Goal: Task Accomplishment & Management: Manage account settings

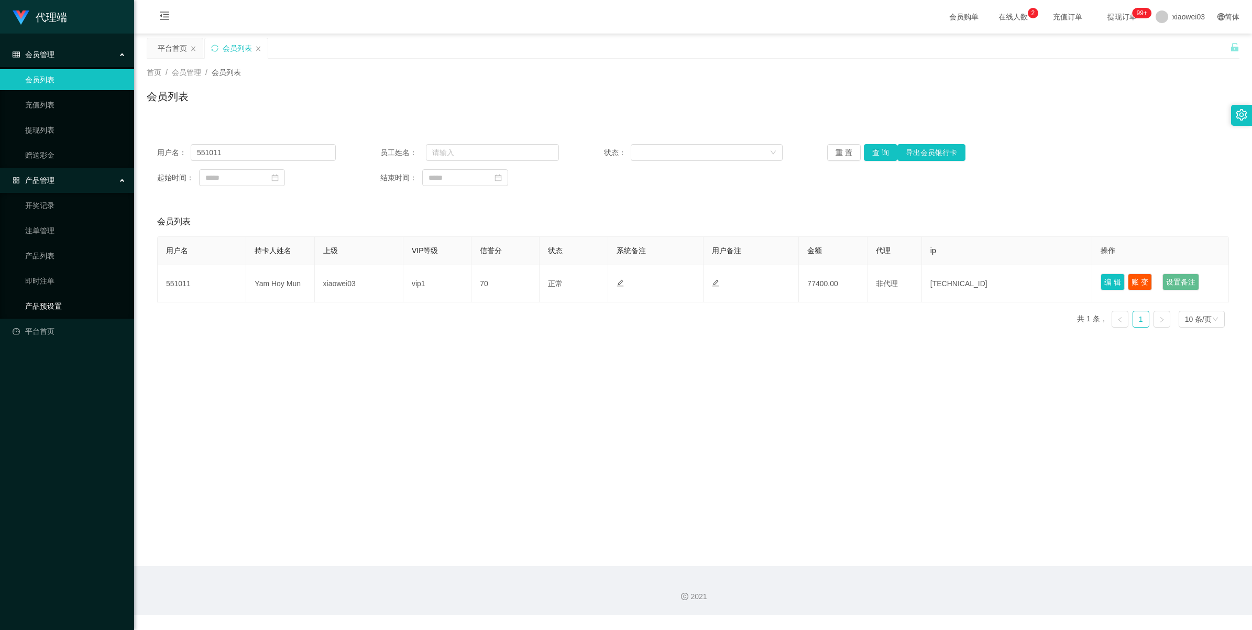
click at [40, 305] on link "产品预设置" at bounding box center [75, 305] width 101 height 21
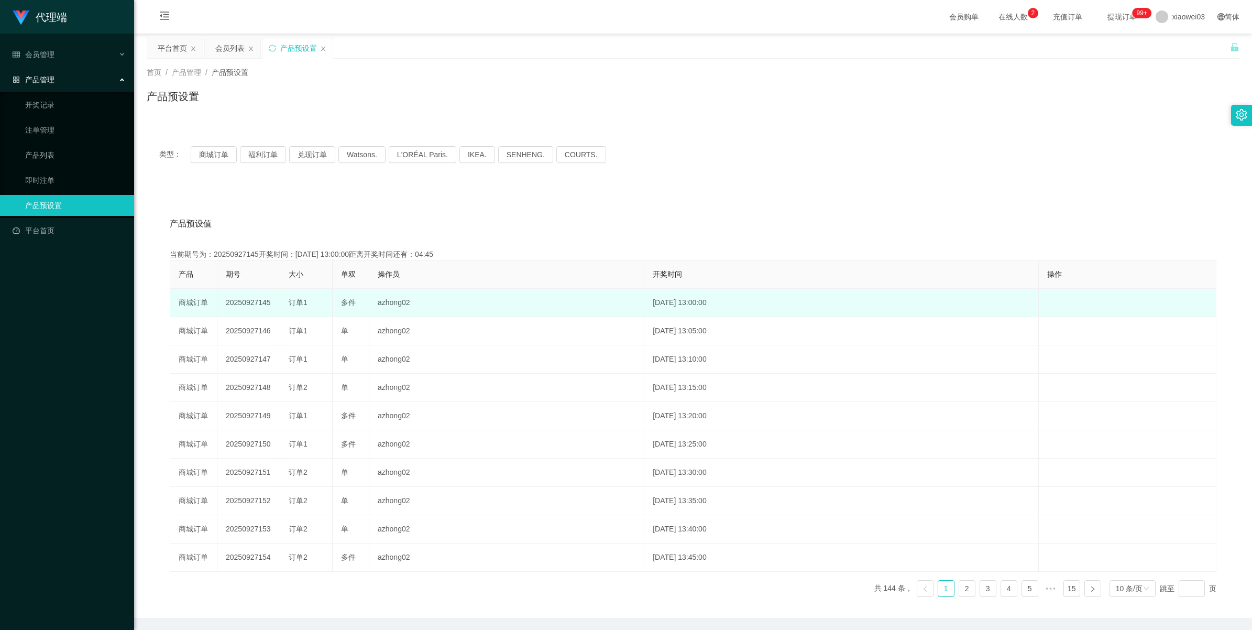
click at [249, 304] on td "20250927145" at bounding box center [248, 303] width 63 height 28
copy td "20250927145"
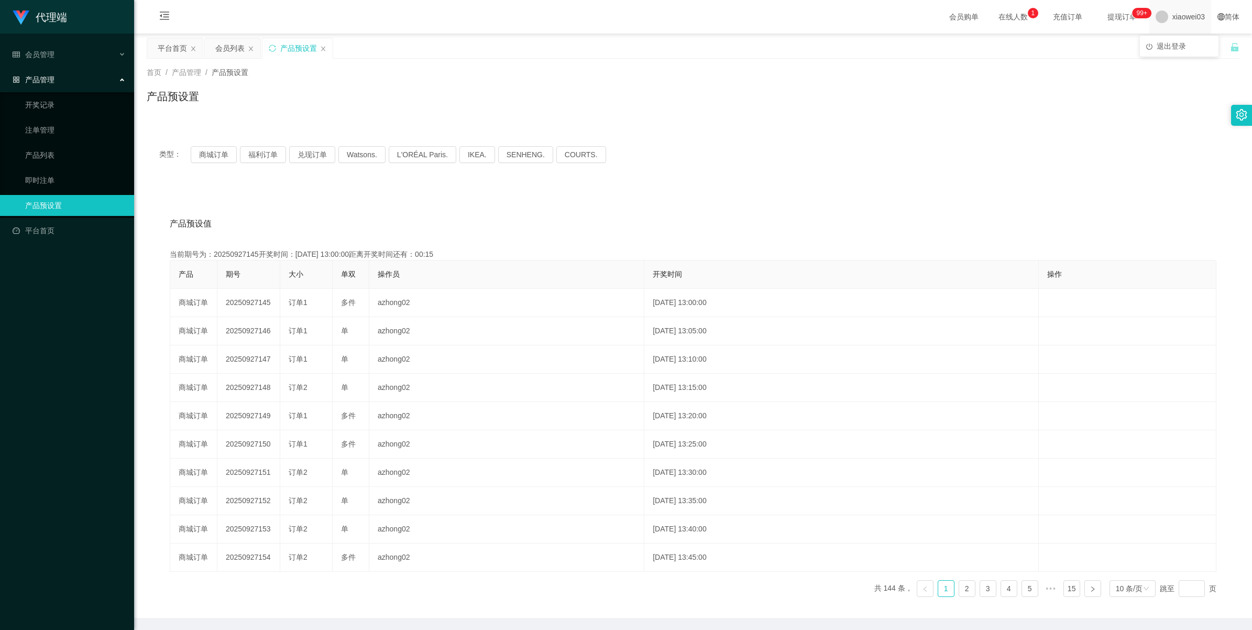
click at [1197, 16] on div "xiaowei03" at bounding box center [1180, 17] width 62 height 34
click at [1174, 42] on span "退出登录" at bounding box center [1171, 46] width 29 height 8
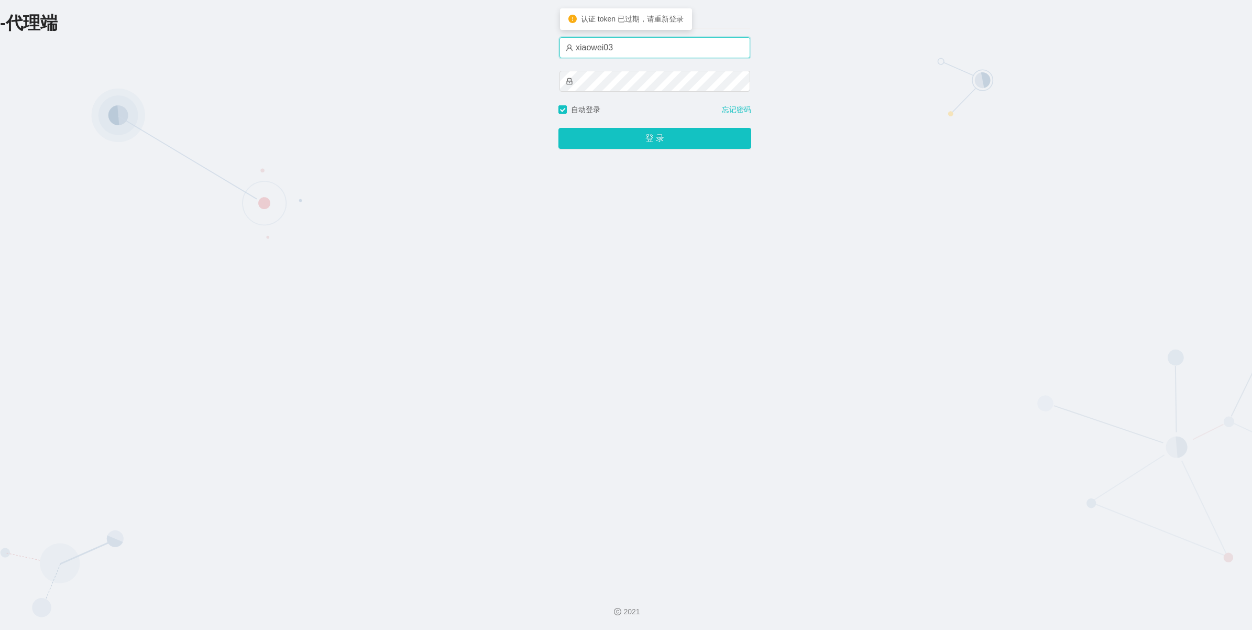
click at [669, 55] on input "xiaowei03" at bounding box center [654, 47] width 191 height 21
type input "azhong03"
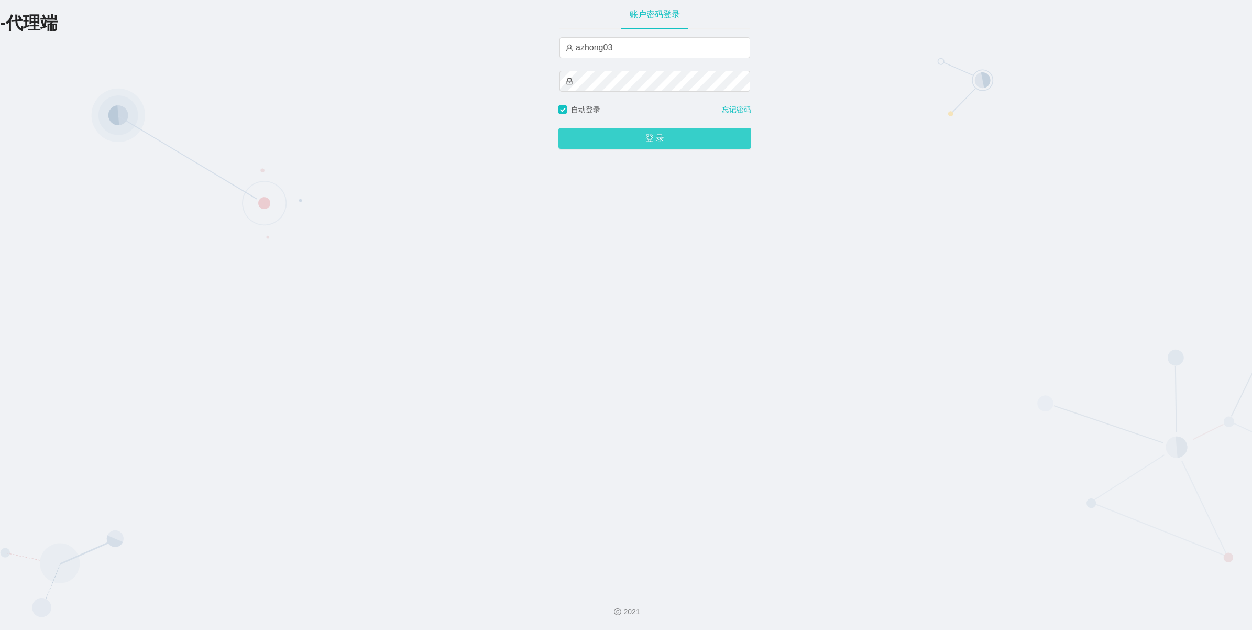
click at [622, 147] on button "登 录" at bounding box center [654, 138] width 193 height 21
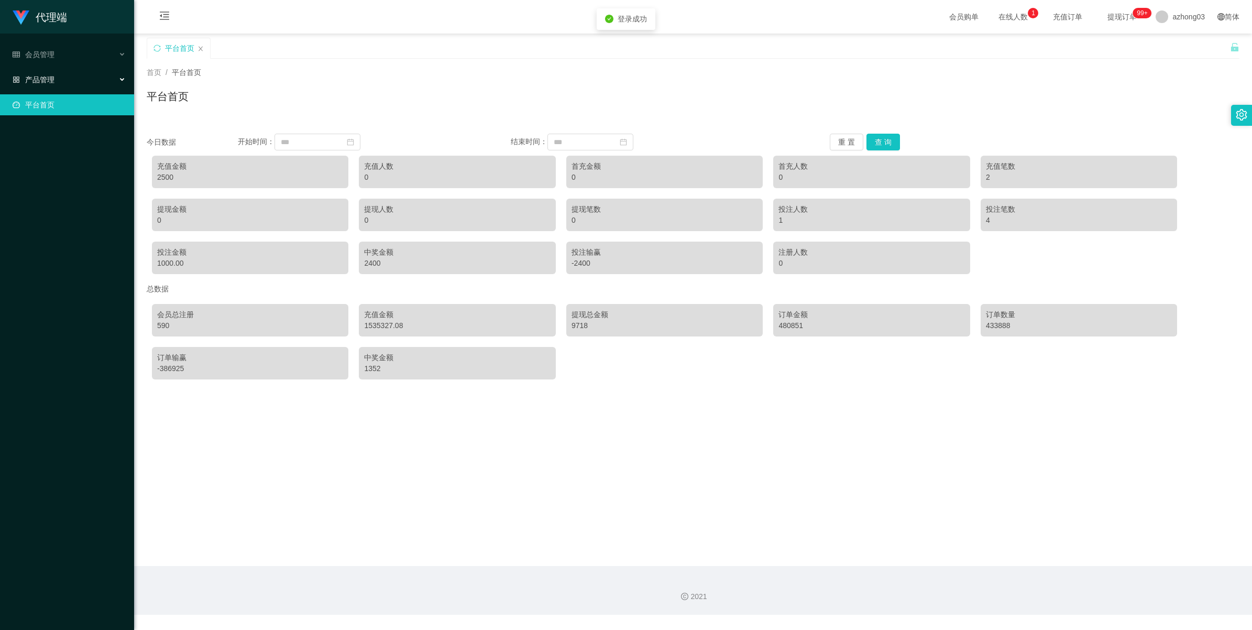
click at [63, 84] on div "产品管理" at bounding box center [67, 79] width 134 height 21
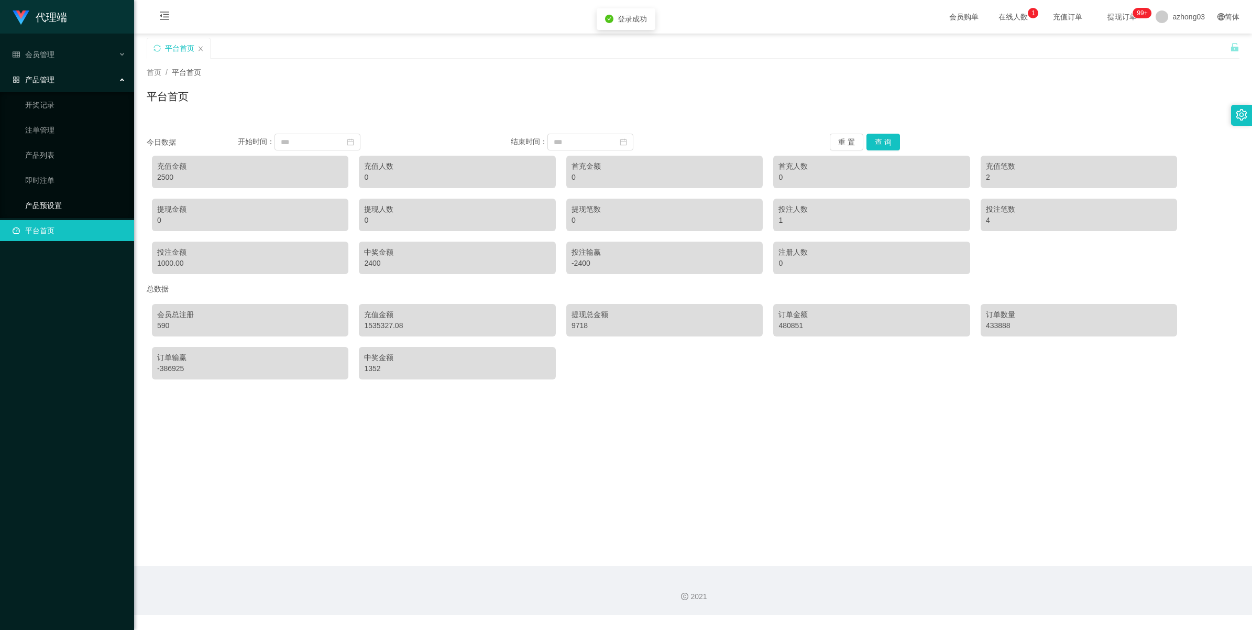
click at [38, 206] on link "产品预设置" at bounding box center [75, 205] width 101 height 21
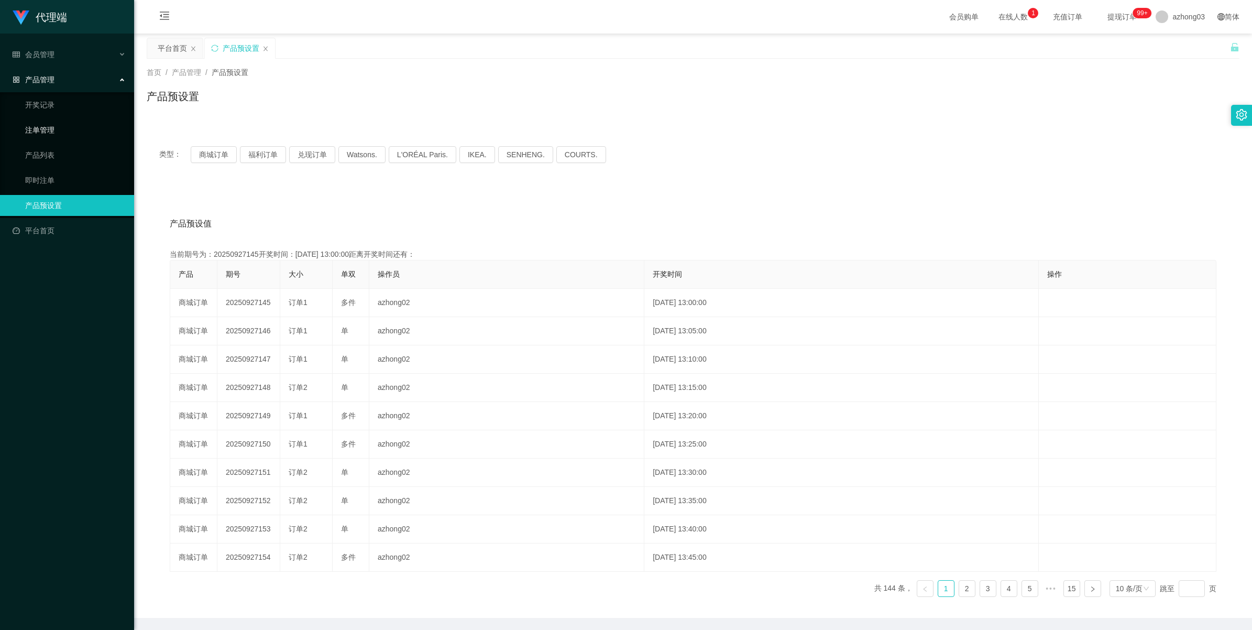
click at [37, 136] on link "注单管理" at bounding box center [75, 129] width 101 height 21
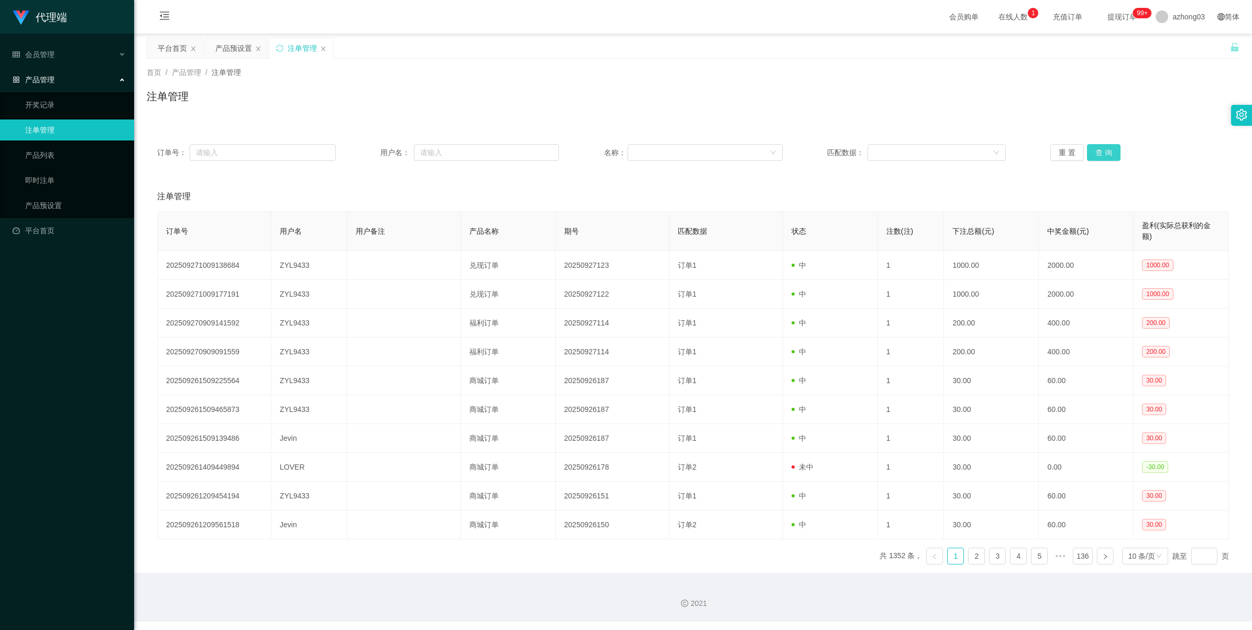
click at [1096, 153] on button "查 询" at bounding box center [1104, 152] width 34 height 17
click at [1096, 153] on div "重 置 查 询" at bounding box center [1139, 152] width 179 height 17
click at [1096, 153] on button "查 询" at bounding box center [1104, 152] width 34 height 17
click at [1189, 14] on span "azhong03" at bounding box center [1188, 17] width 32 height 34
click at [1189, 47] on li "退出登录" at bounding box center [1179, 46] width 79 height 17
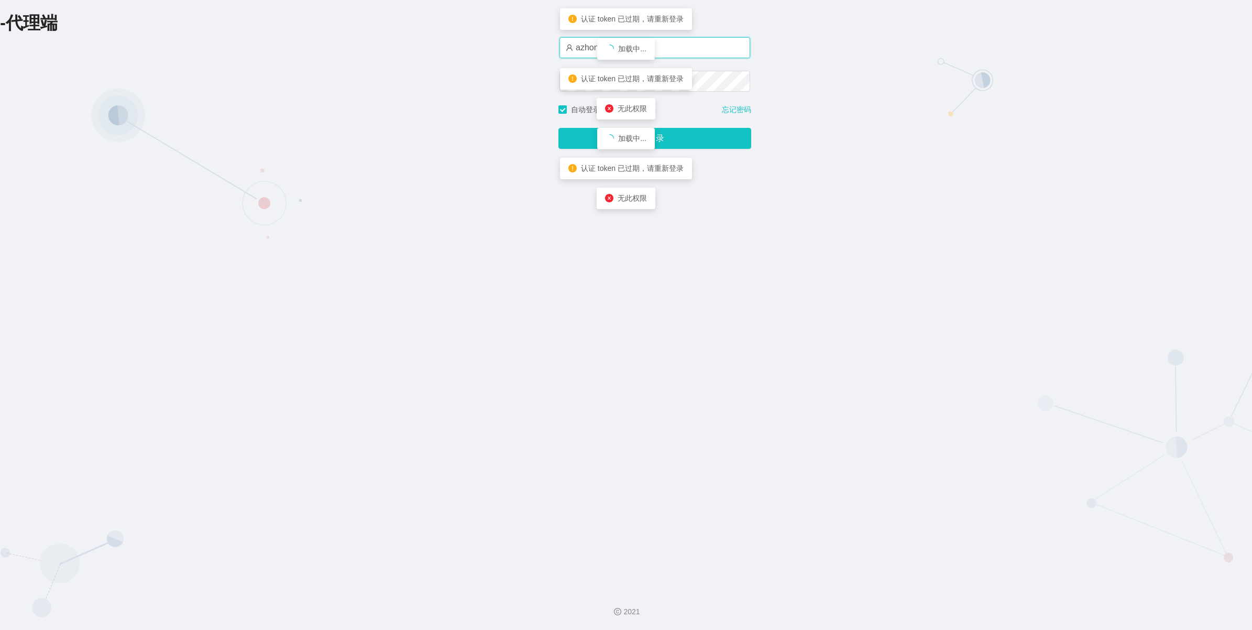
click at [695, 48] on input "azhong03" at bounding box center [654, 47] width 191 height 21
type input "azhong02"
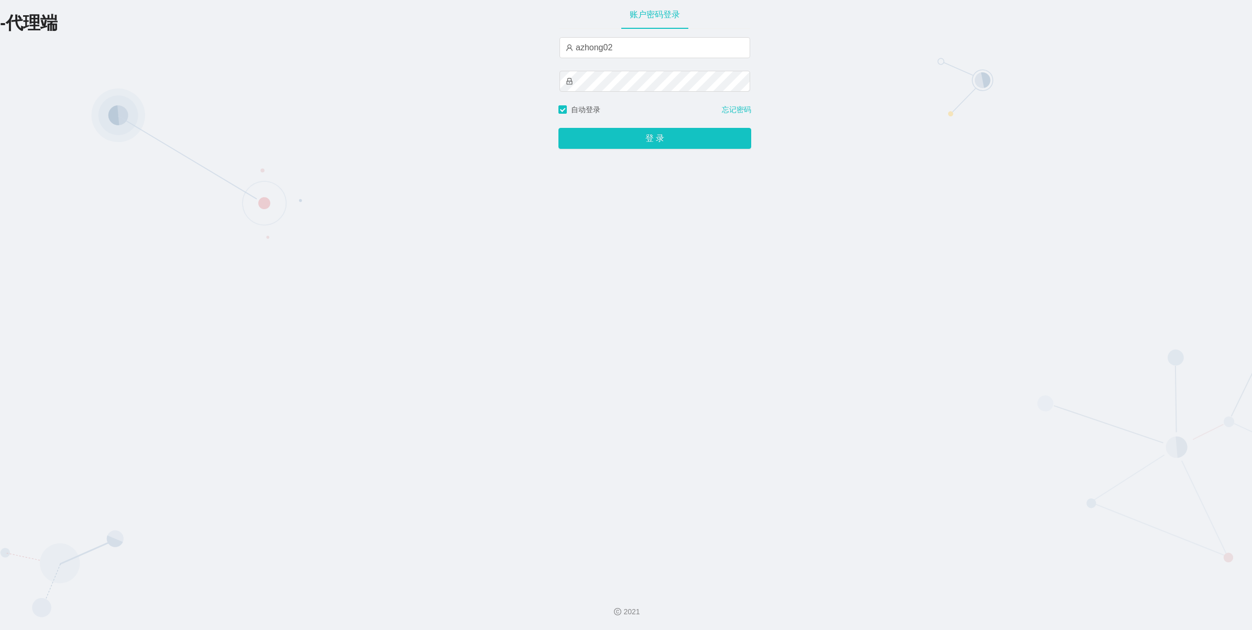
click at [977, 120] on div "-代理端 账户密码登录 azhong02 自动登录 忘记密码 登 录" at bounding box center [626, 290] width 1252 height 581
click at [669, 126] on div "登 录" at bounding box center [654, 132] width 193 height 34
click at [666, 129] on button "登 录" at bounding box center [654, 138] width 193 height 21
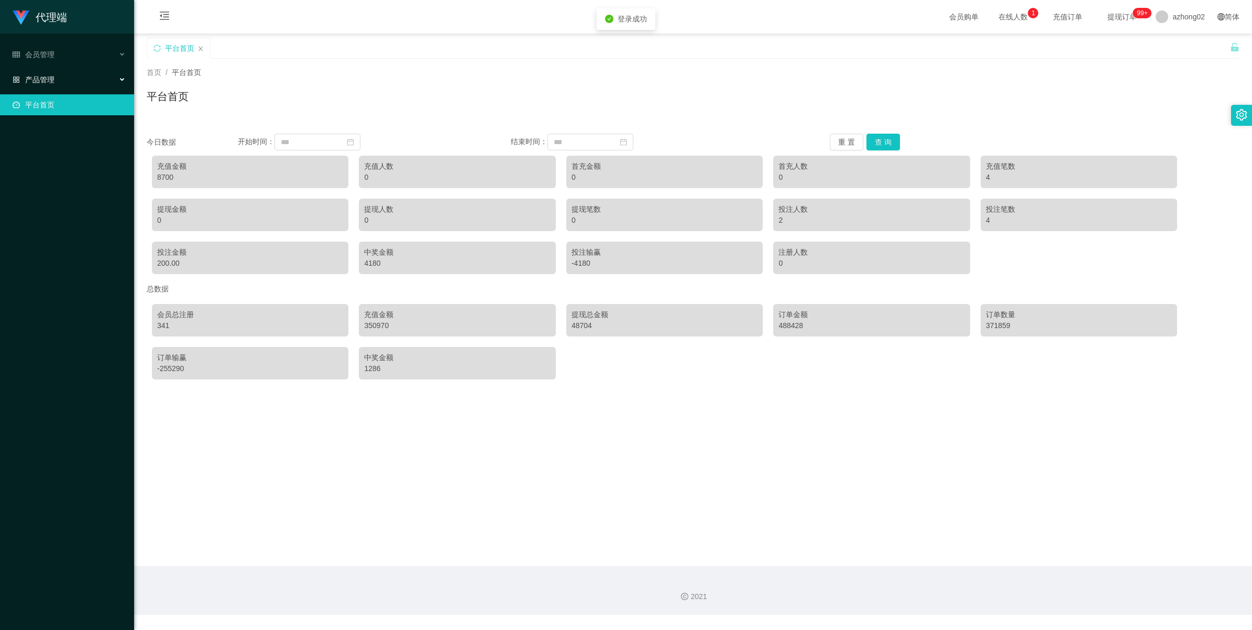
click at [45, 68] on ul "会员管理 产品管理 平台首页" at bounding box center [67, 80] width 134 height 92
click at [42, 78] on span "产品管理" at bounding box center [34, 79] width 42 height 8
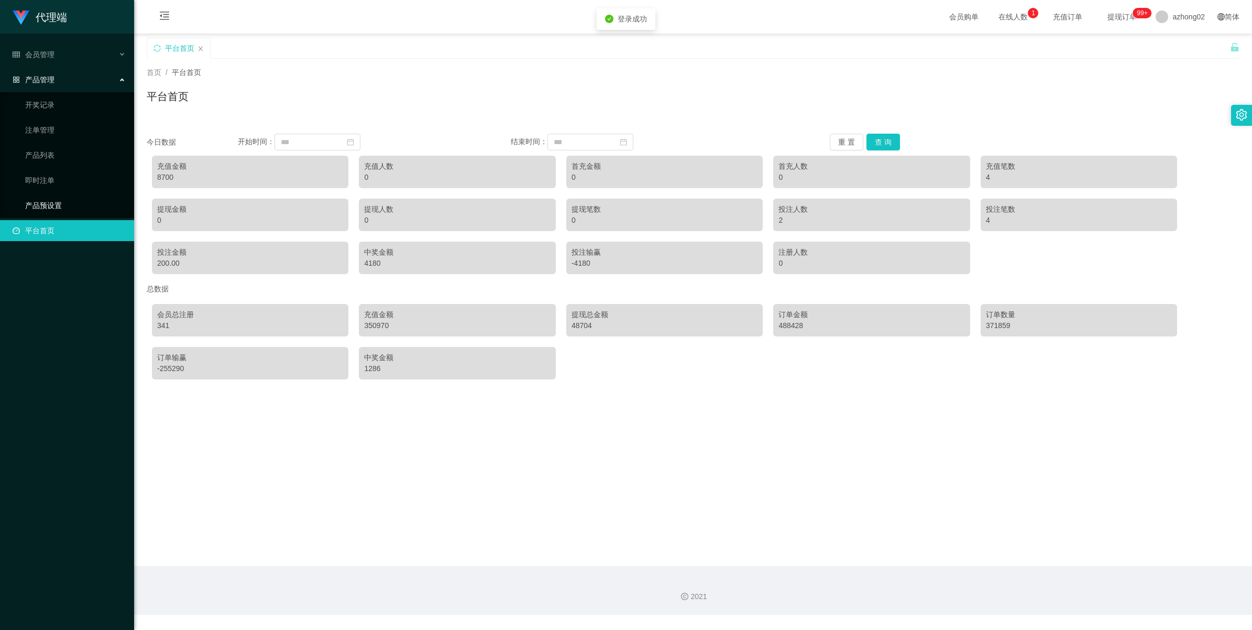
click at [35, 208] on link "产品预设置" at bounding box center [75, 205] width 101 height 21
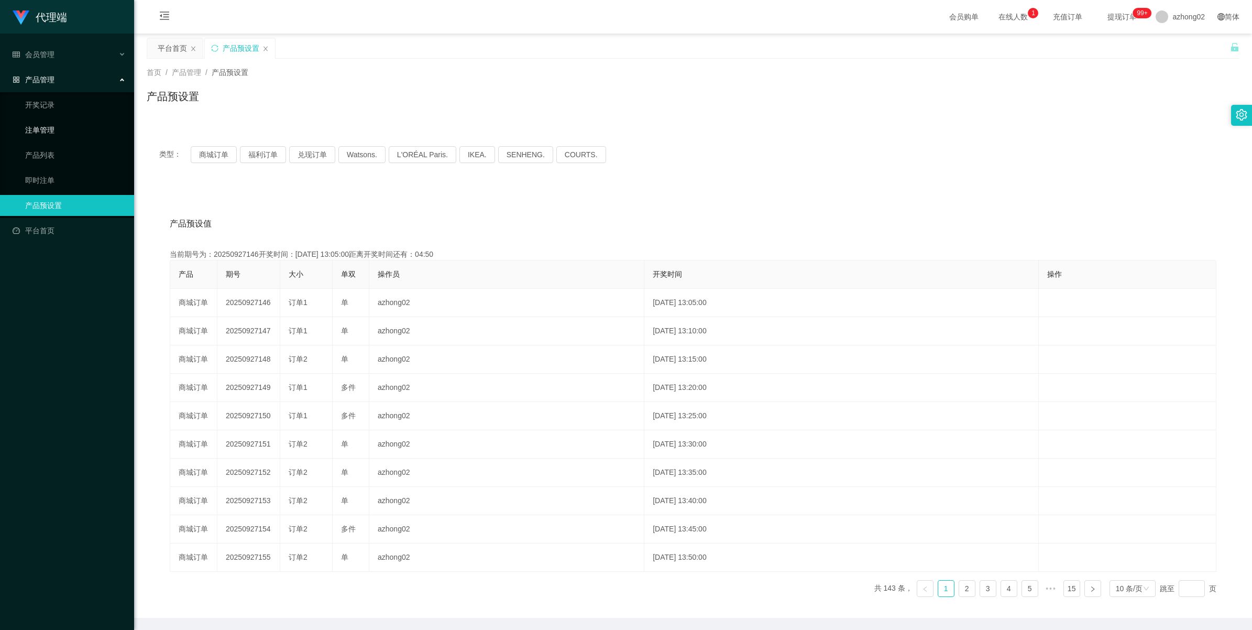
click at [43, 139] on link "注单管理" at bounding box center [75, 129] width 101 height 21
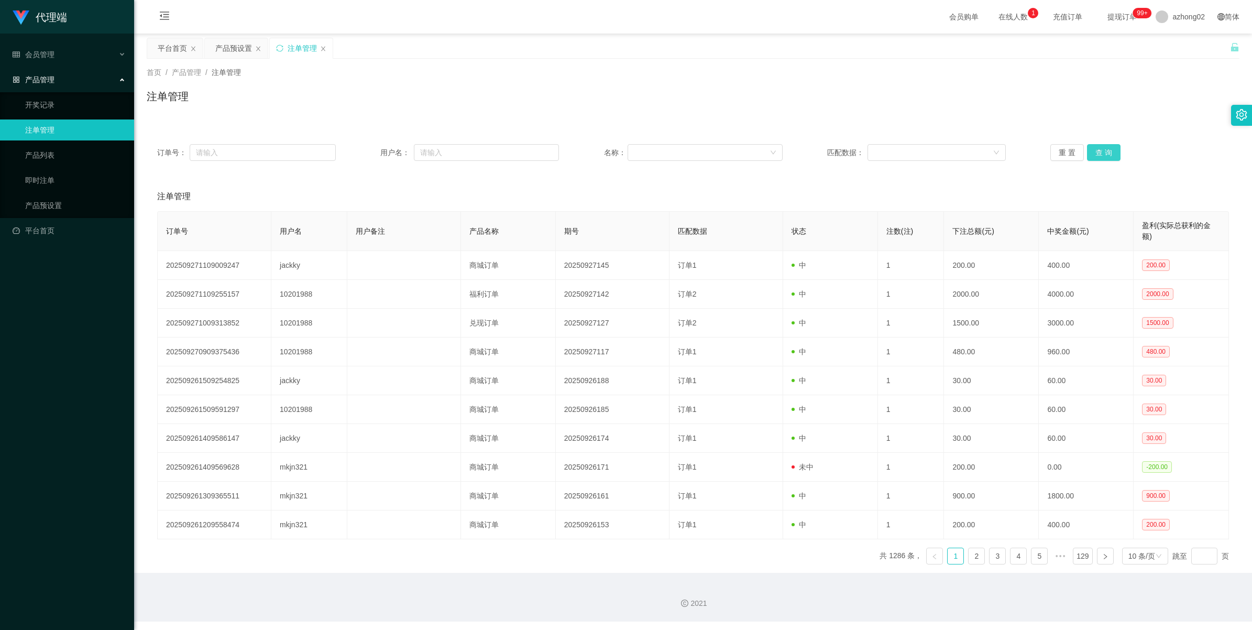
click at [1095, 145] on button "查 询" at bounding box center [1104, 152] width 34 height 17
click at [1095, 145] on div "重 置 查 询" at bounding box center [1139, 152] width 179 height 17
click at [229, 51] on div "产品预设置" at bounding box center [233, 48] width 37 height 20
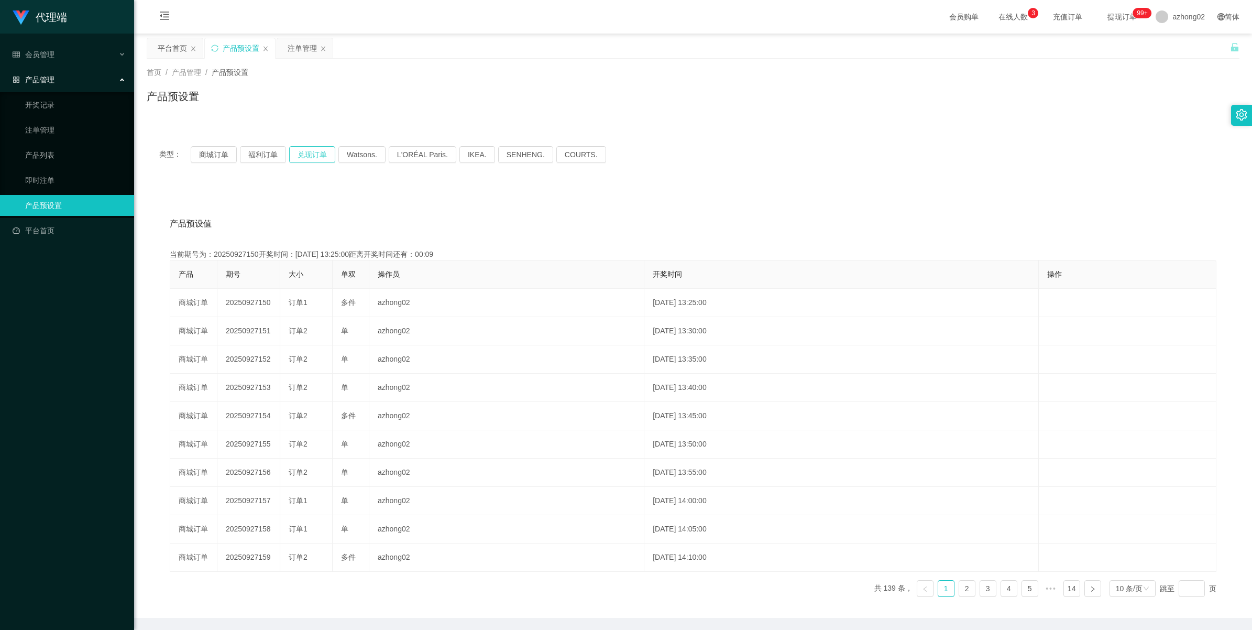
click at [314, 156] on button "兑现订单" at bounding box center [312, 154] width 46 height 17
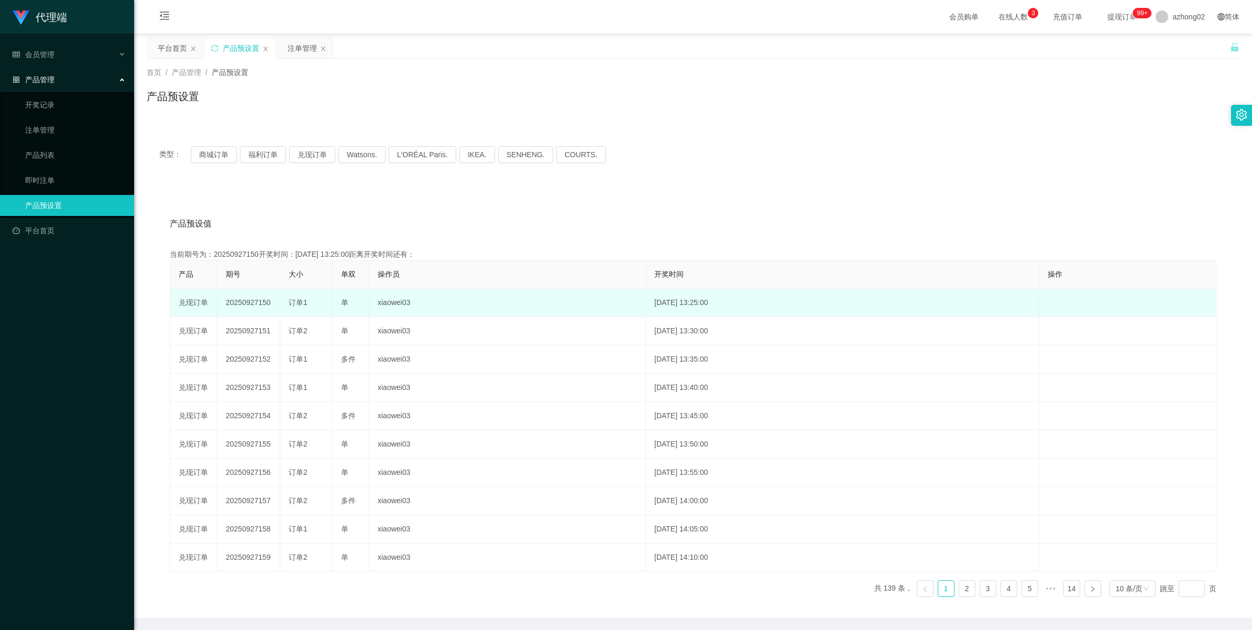
click at [241, 301] on td "20250927150" at bounding box center [248, 303] width 63 height 28
copy td "20250927150"
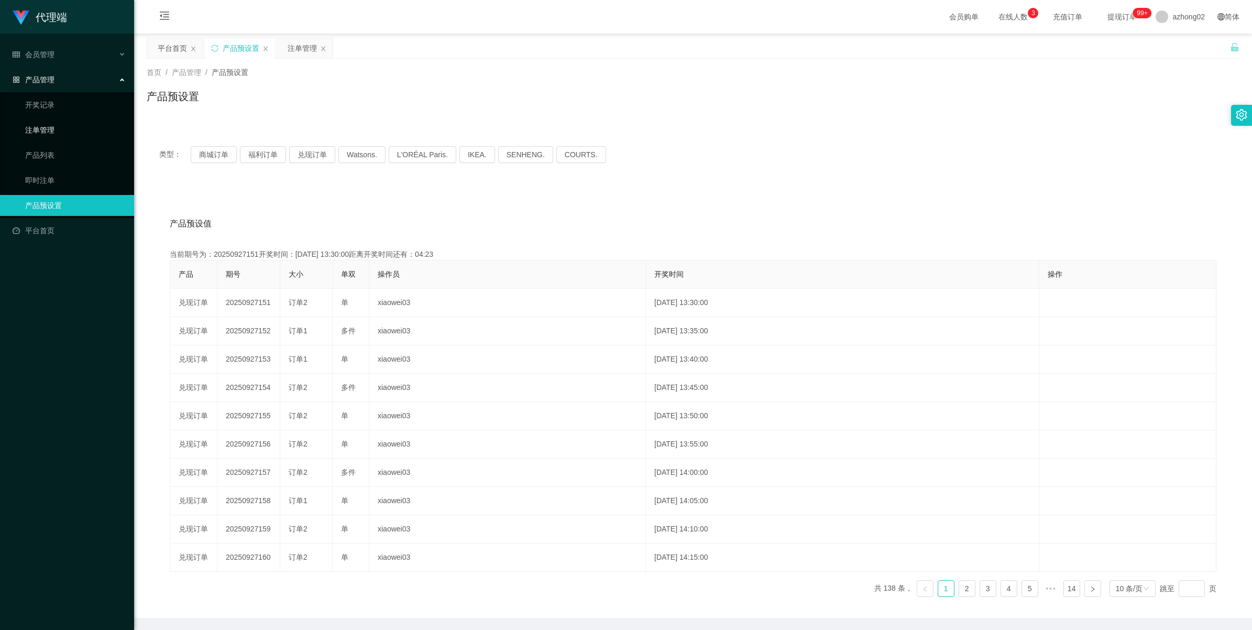
click at [40, 124] on link "注单管理" at bounding box center [75, 129] width 101 height 21
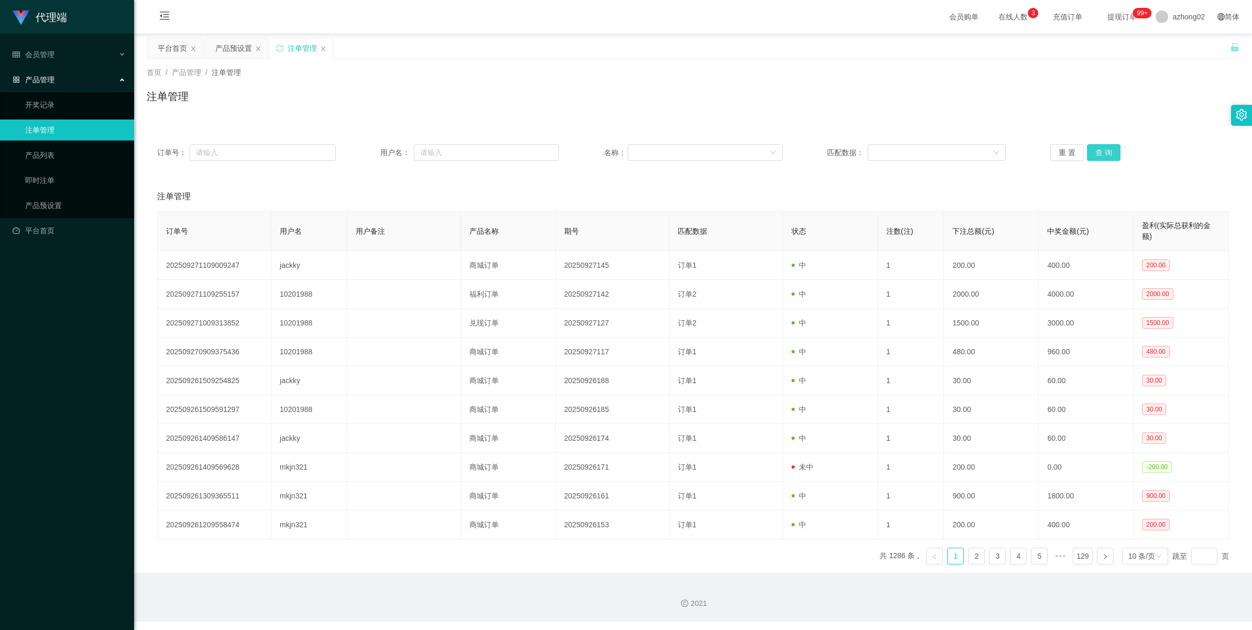
click at [1113, 155] on button "查 询" at bounding box center [1104, 152] width 34 height 17
click at [1113, 155] on div "重 置 查 询" at bounding box center [1139, 152] width 179 height 17
drag, startPoint x: 1113, startPoint y: 155, endPoint x: 1087, endPoint y: 155, distance: 26.2
click at [1087, 155] on button "查 询" at bounding box center [1104, 152] width 34 height 17
click at [1087, 155] on div "重 置 查 询" at bounding box center [1139, 152] width 179 height 17
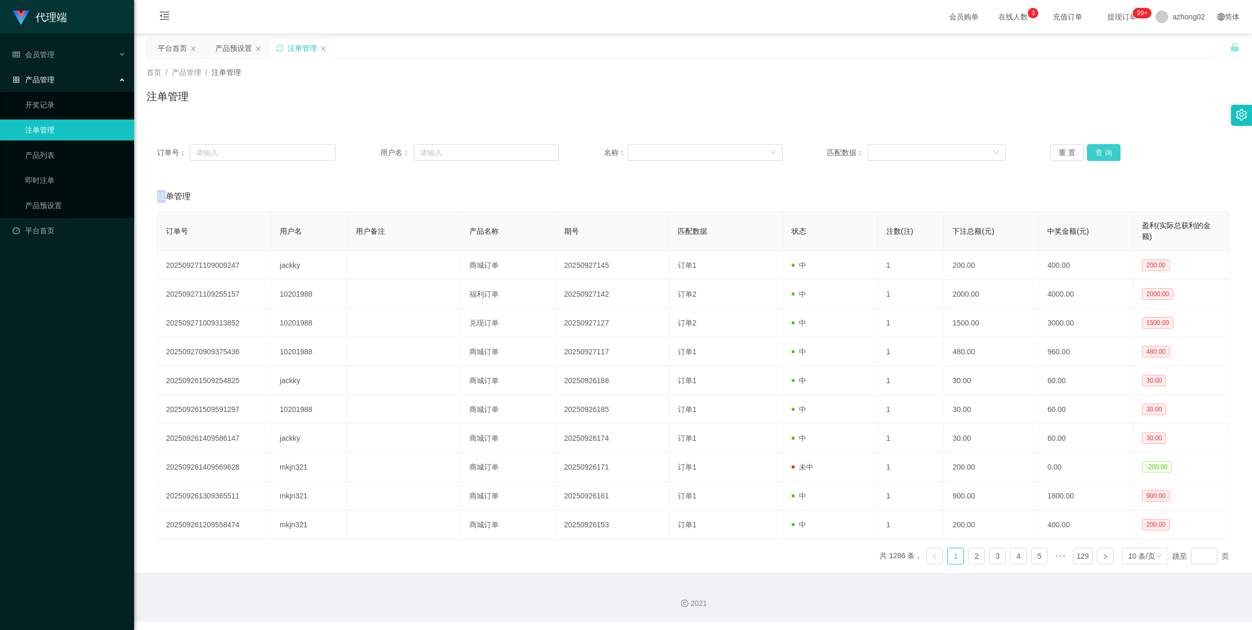
click at [1087, 155] on button "查 询" at bounding box center [1104, 152] width 34 height 17
click at [1087, 155] on button "查 询" at bounding box center [1109, 152] width 45 height 17
click at [1087, 155] on div "重 置 查 询" at bounding box center [1139, 152] width 179 height 17
click at [1087, 155] on button "查 询" at bounding box center [1104, 152] width 34 height 17
click at [1088, 155] on button "查 询" at bounding box center [1104, 152] width 34 height 17
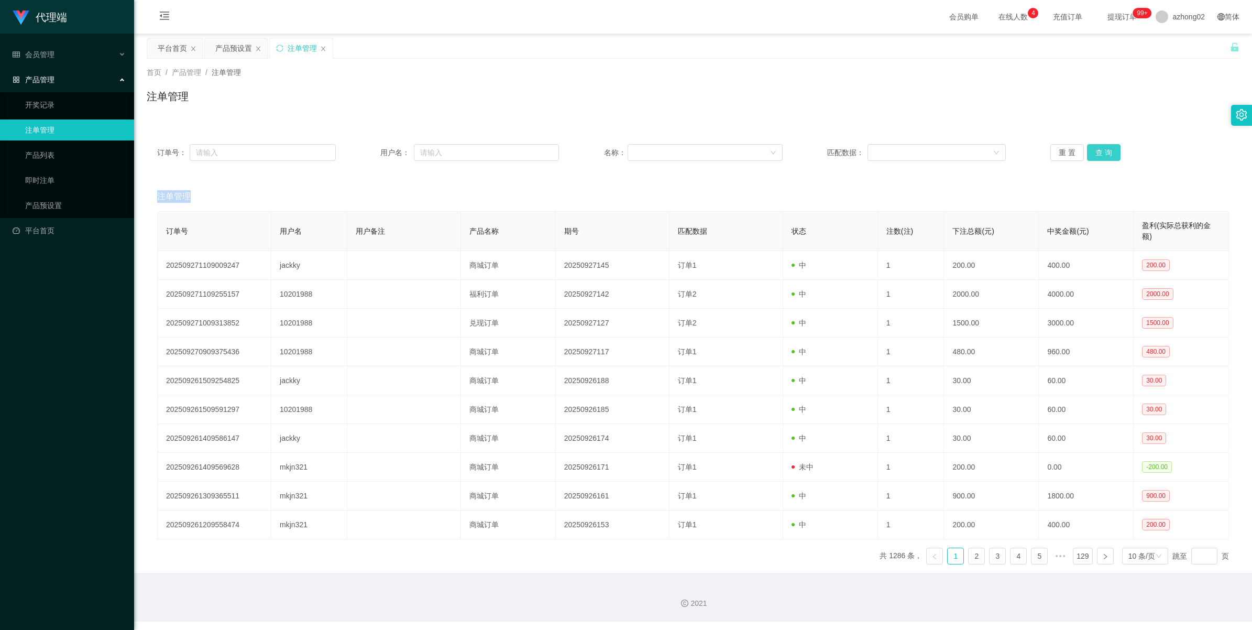
click at [1088, 155] on button "查 询" at bounding box center [1104, 152] width 34 height 17
click at [1088, 155] on div "重 置 查 询" at bounding box center [1139, 152] width 179 height 17
click at [1096, 155] on button "查 询" at bounding box center [1104, 152] width 34 height 17
click at [1096, 155] on div "重 置 查 询" at bounding box center [1139, 152] width 179 height 17
click at [1096, 155] on button "查 询" at bounding box center [1104, 152] width 34 height 17
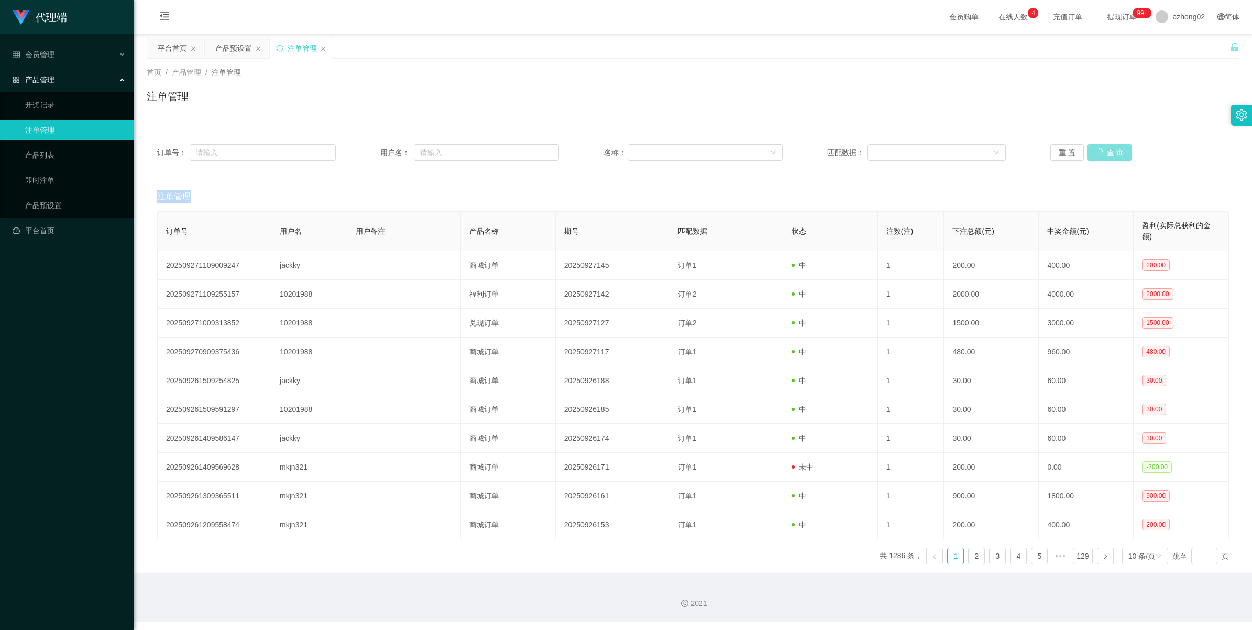
click at [1096, 155] on div "重 置 查 询" at bounding box center [1139, 152] width 179 height 17
click at [1096, 155] on button "查 询" at bounding box center [1104, 152] width 34 height 17
click at [1095, 156] on button "查 询" at bounding box center [1104, 152] width 34 height 17
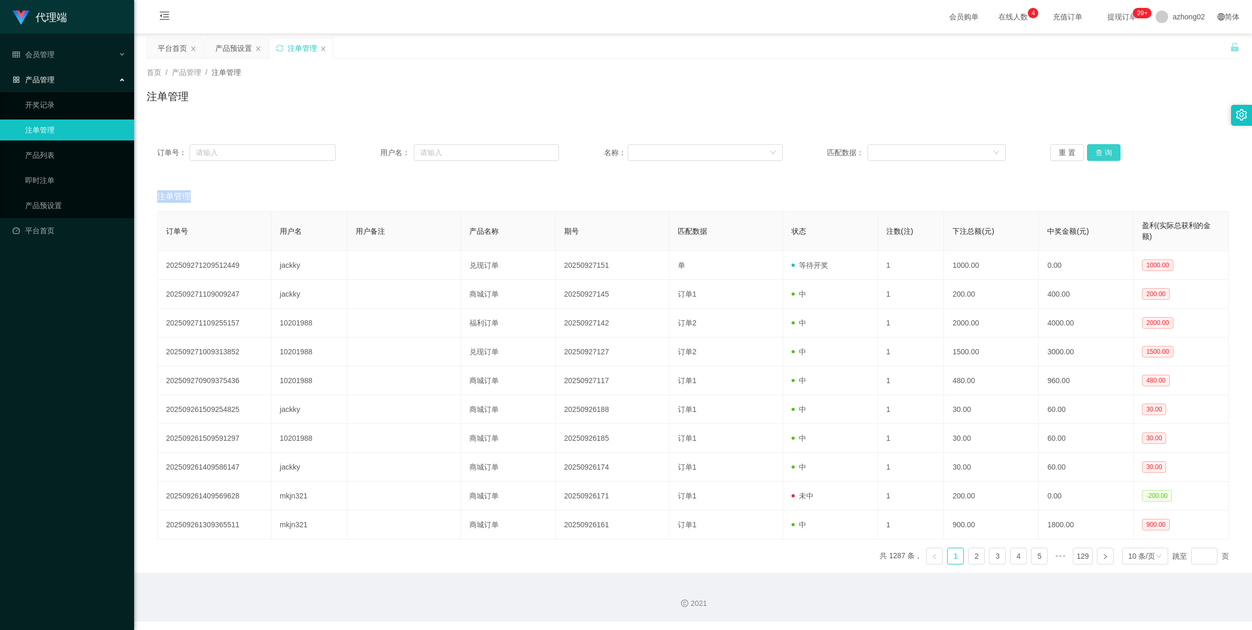
click at [1095, 156] on button "查 询" at bounding box center [1104, 152] width 34 height 17
click at [1095, 156] on div "重 置 查 询" at bounding box center [1139, 152] width 179 height 17
click at [1095, 156] on button "查 询" at bounding box center [1104, 152] width 34 height 17
click at [1095, 156] on div "重 置 查 询" at bounding box center [1139, 152] width 179 height 17
click at [1095, 156] on button "查 询" at bounding box center [1104, 152] width 34 height 17
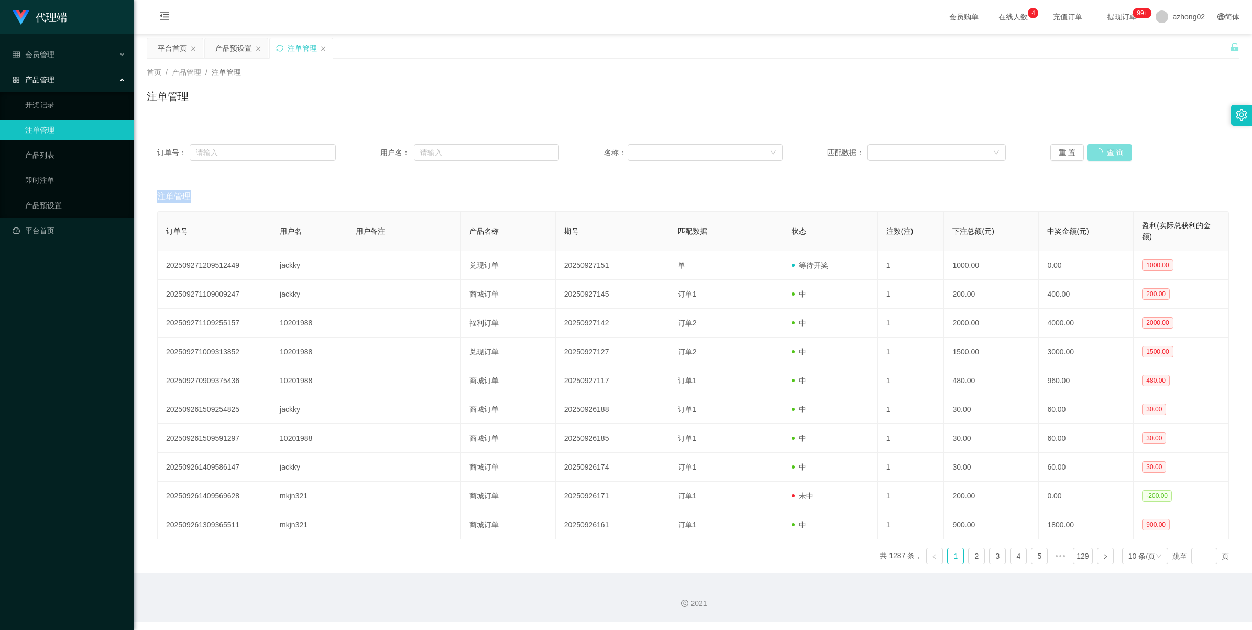
click at [1095, 156] on div "重 置 查 询" at bounding box center [1139, 152] width 179 height 17
click at [1095, 156] on button "查 询" at bounding box center [1104, 152] width 34 height 17
click at [1102, 156] on button "查 询" at bounding box center [1104, 152] width 34 height 17
click at [1102, 156] on div "重 置 查 询" at bounding box center [1139, 152] width 179 height 17
click at [1102, 156] on button "查 询" at bounding box center [1104, 152] width 34 height 17
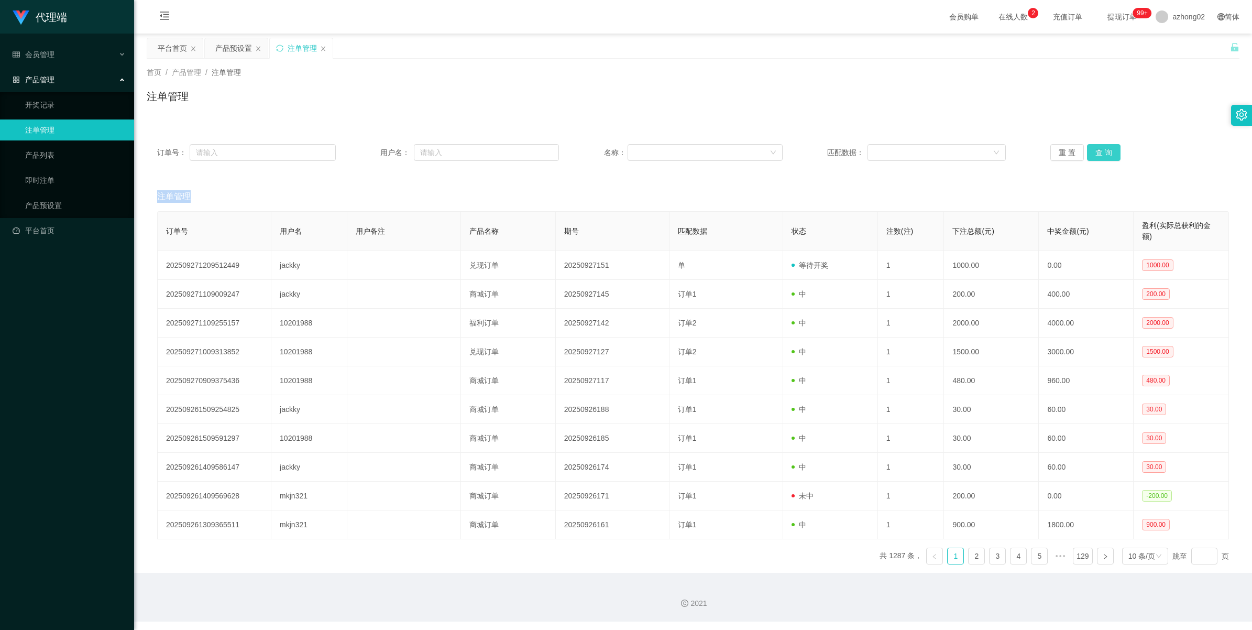
click at [1096, 147] on button "查 询" at bounding box center [1104, 152] width 34 height 17
click at [1096, 147] on div "重 置 查 询" at bounding box center [1139, 152] width 179 height 17
click at [1096, 147] on button "查 询" at bounding box center [1109, 152] width 45 height 17
click at [1105, 148] on button "查 询" at bounding box center [1104, 152] width 34 height 17
click at [1105, 148] on div "重 置 查 询" at bounding box center [1139, 152] width 179 height 17
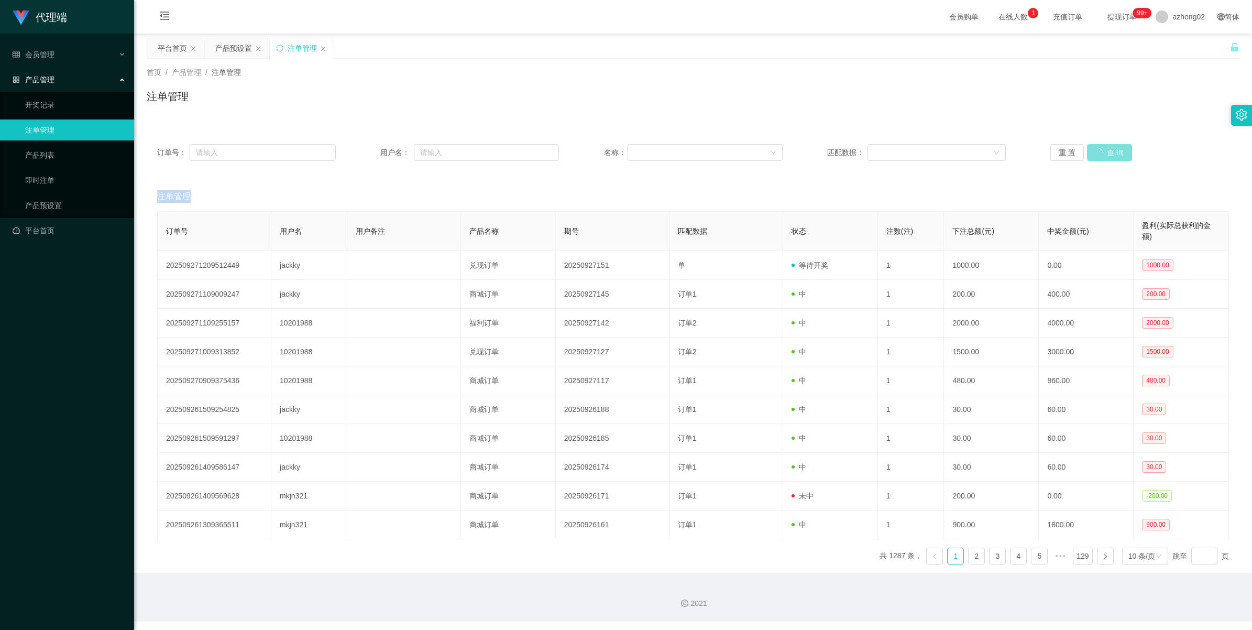
click at [1105, 148] on button "查 询" at bounding box center [1109, 152] width 45 height 17
click at [1105, 148] on div "重 置 查 询" at bounding box center [1139, 152] width 179 height 17
click at [1093, 155] on button "查 询" at bounding box center [1104, 152] width 34 height 17
click at [1093, 155] on div "重 置 查 询" at bounding box center [1139, 152] width 179 height 17
click at [1103, 152] on button "查 询" at bounding box center [1104, 152] width 34 height 17
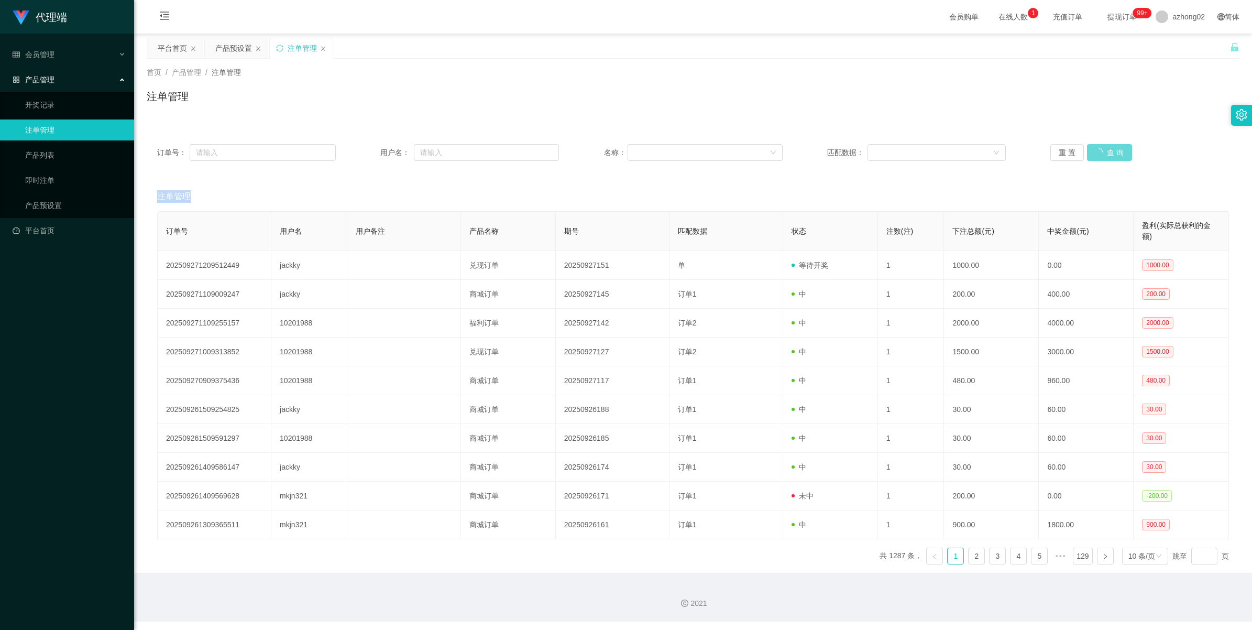
click at [1103, 152] on div "重 置 查 询" at bounding box center [1139, 152] width 179 height 17
click at [1103, 152] on button "查 询" at bounding box center [1104, 152] width 34 height 17
click at [1091, 151] on button "查 询" at bounding box center [1104, 152] width 34 height 17
click at [1091, 151] on div "重 置 查 询" at bounding box center [1139, 152] width 179 height 17
click at [1091, 151] on button "查 询" at bounding box center [1104, 152] width 34 height 17
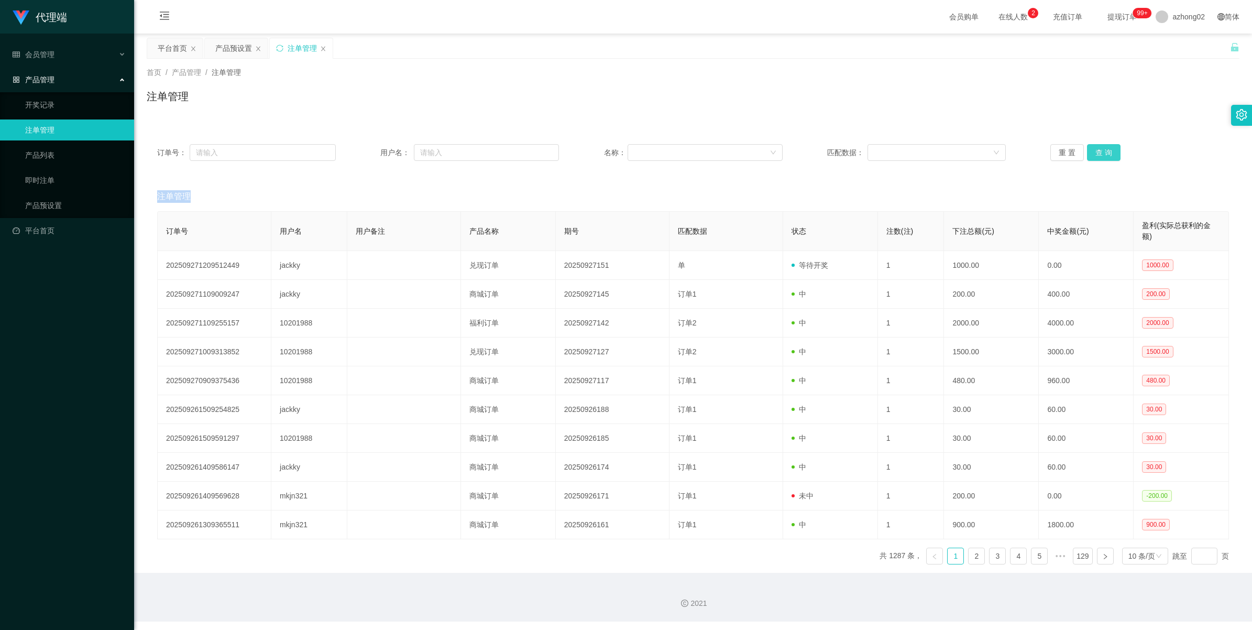
click at [1091, 151] on div "重 置 查 询" at bounding box center [1139, 152] width 179 height 17
click at [1093, 148] on button "查 询" at bounding box center [1104, 152] width 34 height 17
click at [1093, 148] on div "重 置 查 询" at bounding box center [1139, 152] width 179 height 17
click at [1093, 148] on button "查 询" at bounding box center [1104, 152] width 34 height 17
click at [1093, 148] on div "重 置 查 询" at bounding box center [1139, 152] width 179 height 17
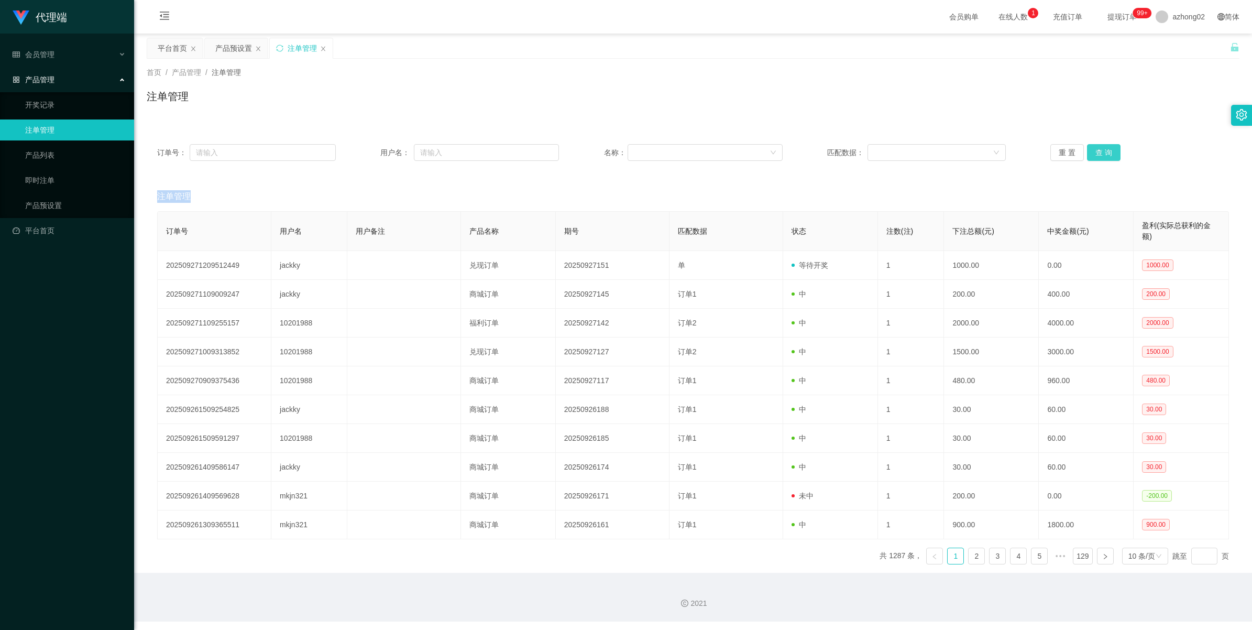
click at [1093, 148] on button "查 询" at bounding box center [1104, 152] width 34 height 17
click at [1093, 148] on div "重 置 查 询" at bounding box center [1139, 152] width 179 height 17
click at [1093, 148] on button "查 询" at bounding box center [1104, 152] width 34 height 17
click at [1093, 148] on div "重 置 查 询" at bounding box center [1139, 152] width 179 height 17
click at [1093, 148] on button "查 询" at bounding box center [1109, 152] width 45 height 17
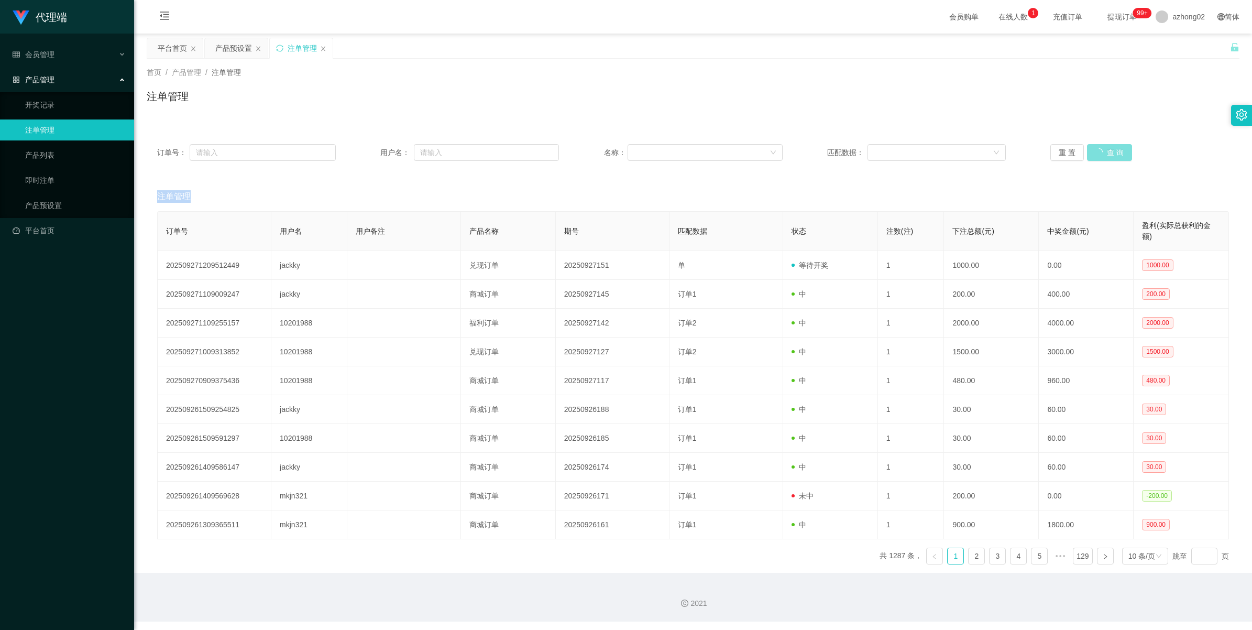
click at [1093, 148] on div "重 置 查 询" at bounding box center [1139, 152] width 179 height 17
click at [1093, 148] on button "查 询" at bounding box center [1104, 152] width 34 height 17
click at [1093, 148] on div "重 置 查 询" at bounding box center [1139, 152] width 179 height 17
click at [1093, 148] on button "查 询" at bounding box center [1104, 152] width 34 height 17
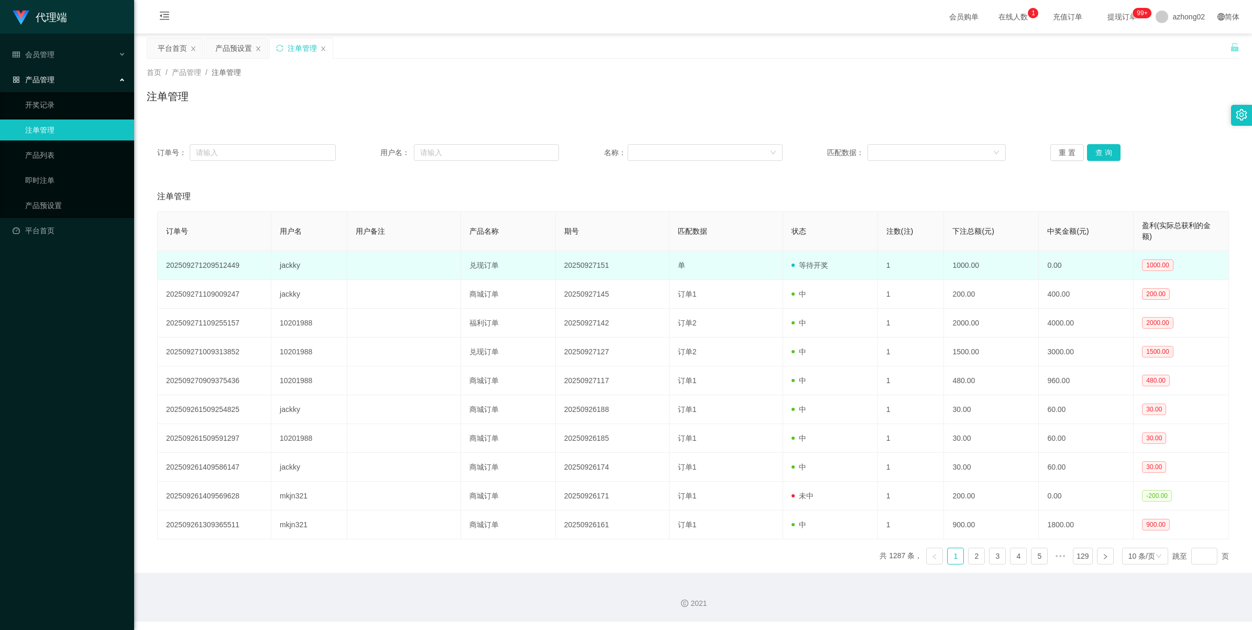
click at [292, 268] on td "jackky" at bounding box center [309, 265] width 76 height 29
copy td "jackky"
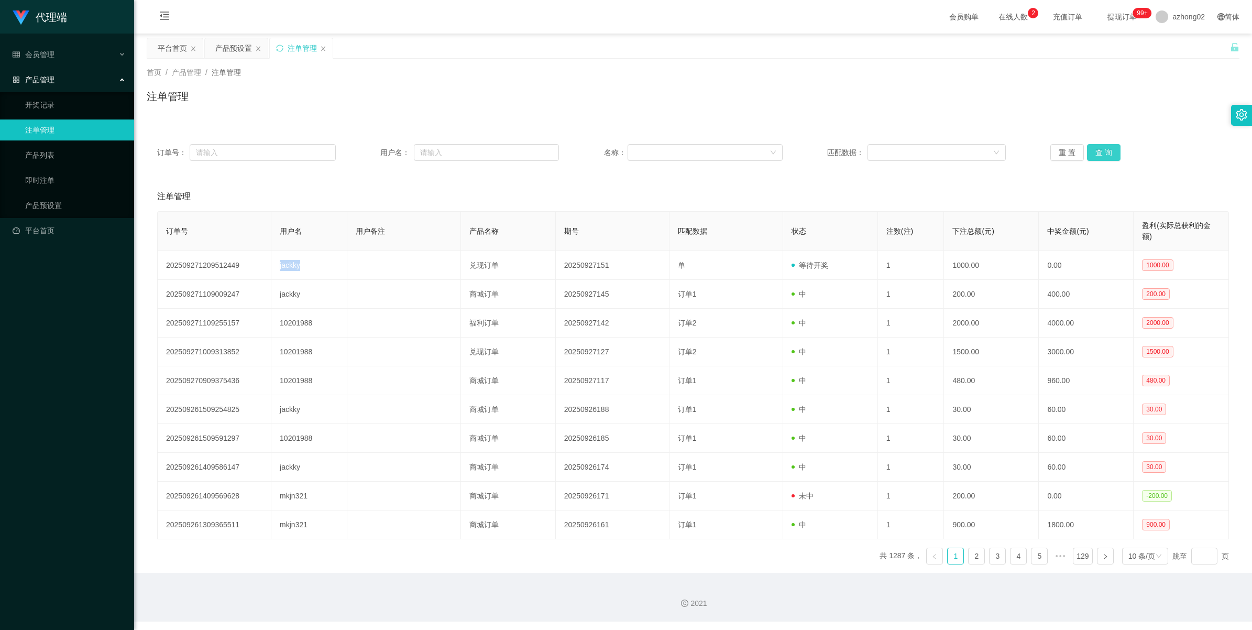
click at [1096, 148] on button "查 询" at bounding box center [1104, 152] width 34 height 17
click at [1096, 148] on div "重 置 查 询" at bounding box center [1139, 152] width 179 height 17
click at [1096, 148] on button "查 询" at bounding box center [1104, 152] width 34 height 17
click at [1096, 148] on div "重 置 查 询" at bounding box center [1139, 152] width 179 height 17
click at [1096, 148] on button "查 询" at bounding box center [1104, 152] width 34 height 17
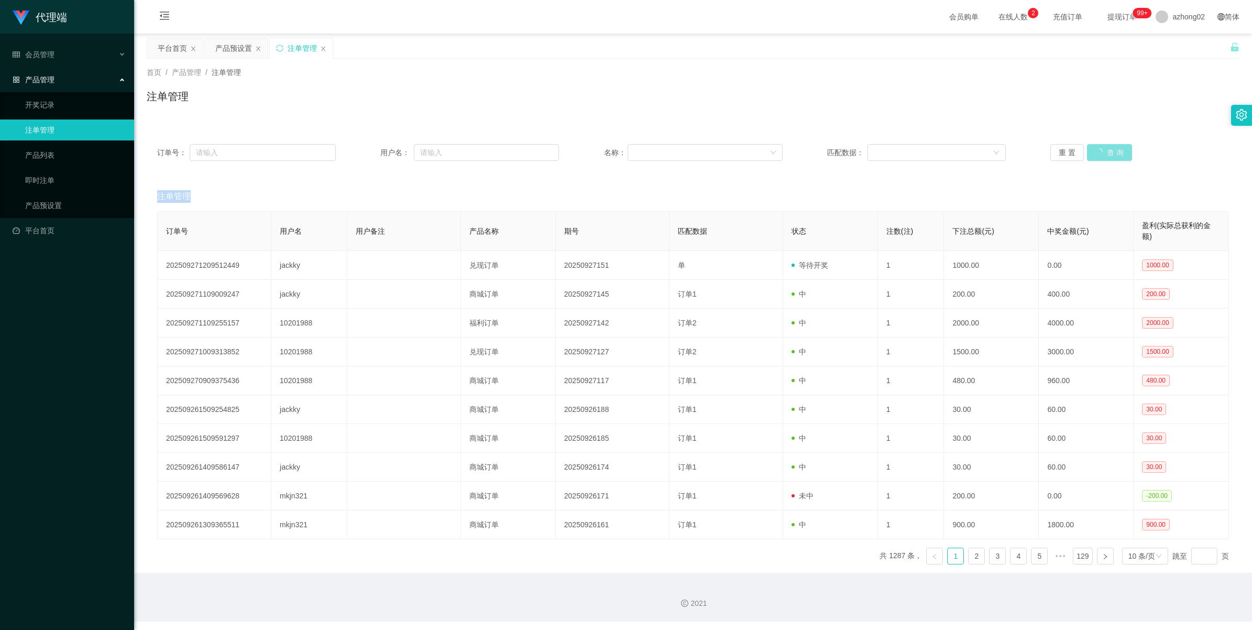
click at [1096, 148] on div "重 置 查 询" at bounding box center [1139, 152] width 179 height 17
drag, startPoint x: 1096, startPoint y: 148, endPoint x: 1101, endPoint y: 153, distance: 7.0
click at [1101, 153] on button "查 询" at bounding box center [1104, 152] width 34 height 17
click at [1101, 153] on div "重 置 查 询" at bounding box center [1139, 152] width 179 height 17
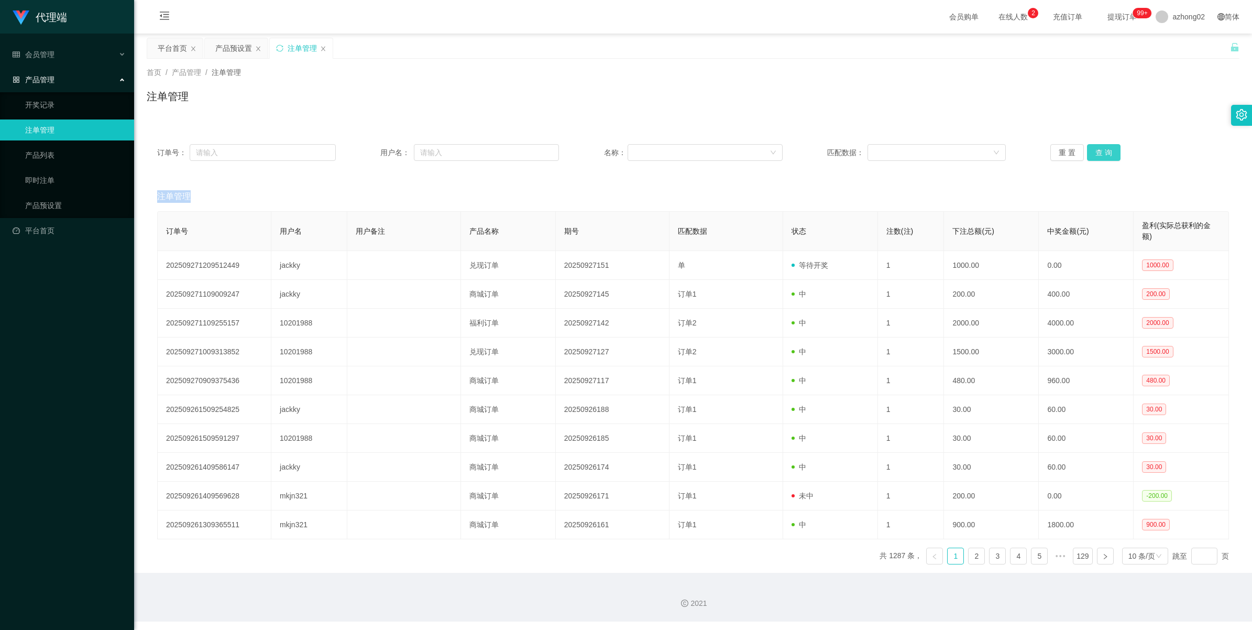
click at [1087, 146] on button "查 询" at bounding box center [1104, 152] width 34 height 17
click at [1087, 146] on div "重 置 查 询" at bounding box center [1139, 152] width 179 height 17
click at [1179, 0] on html "代理端 会员管理 产品管理 开奖记录 注单管理 产品列表 即时注单 产品预设置 平台首页 保存配置 重置配置 整体风格设置 主题色 导航设置 内容区域宽度 定…" at bounding box center [626, 315] width 1252 height 630
click at [239, 48] on div "产品预设置" at bounding box center [233, 48] width 37 height 20
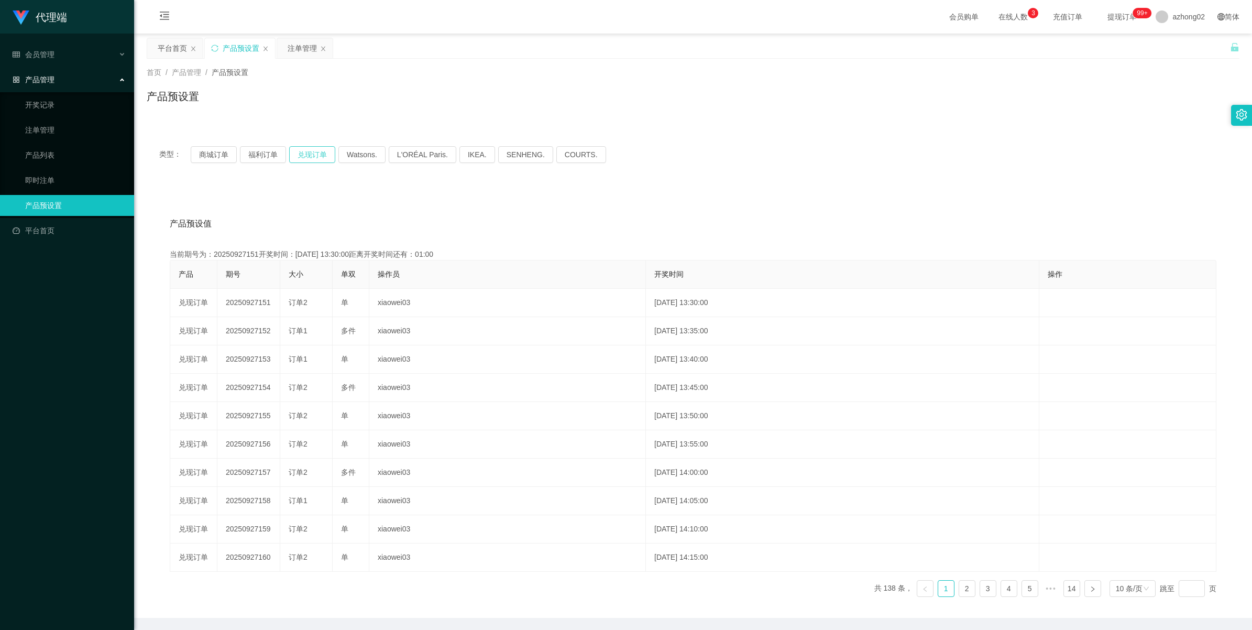
click at [302, 155] on button "兑现订单" at bounding box center [312, 154] width 46 height 17
click at [289, 50] on div "注单管理" at bounding box center [302, 48] width 29 height 20
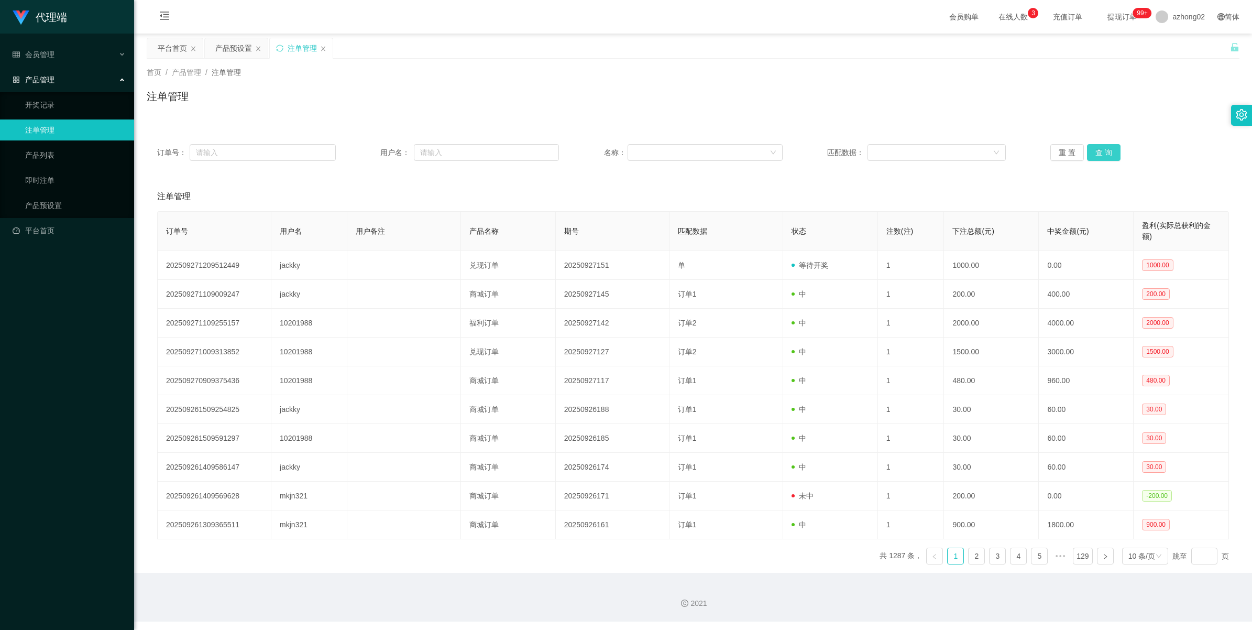
click at [1101, 146] on button "查 询" at bounding box center [1104, 152] width 34 height 17
click at [1101, 146] on div "重 置 查 询" at bounding box center [1139, 152] width 179 height 17
click at [1101, 146] on button "查 询" at bounding box center [1104, 152] width 34 height 17
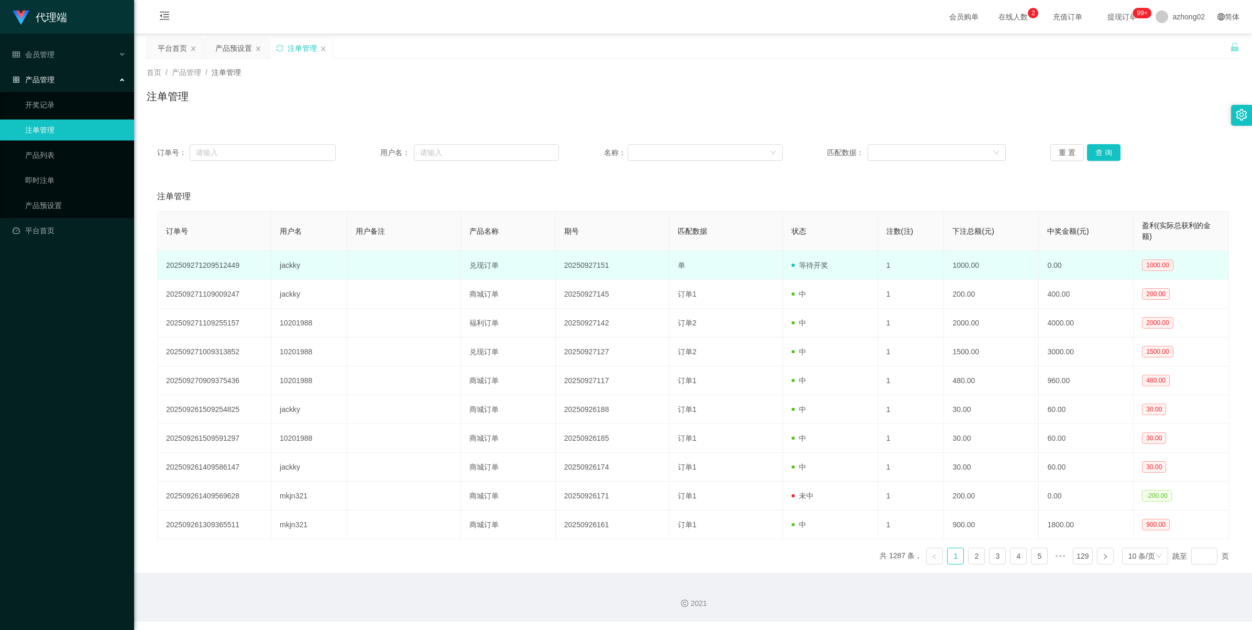
click at [573, 265] on td "20250927151" at bounding box center [613, 265] width 114 height 29
copy td "20250927151"
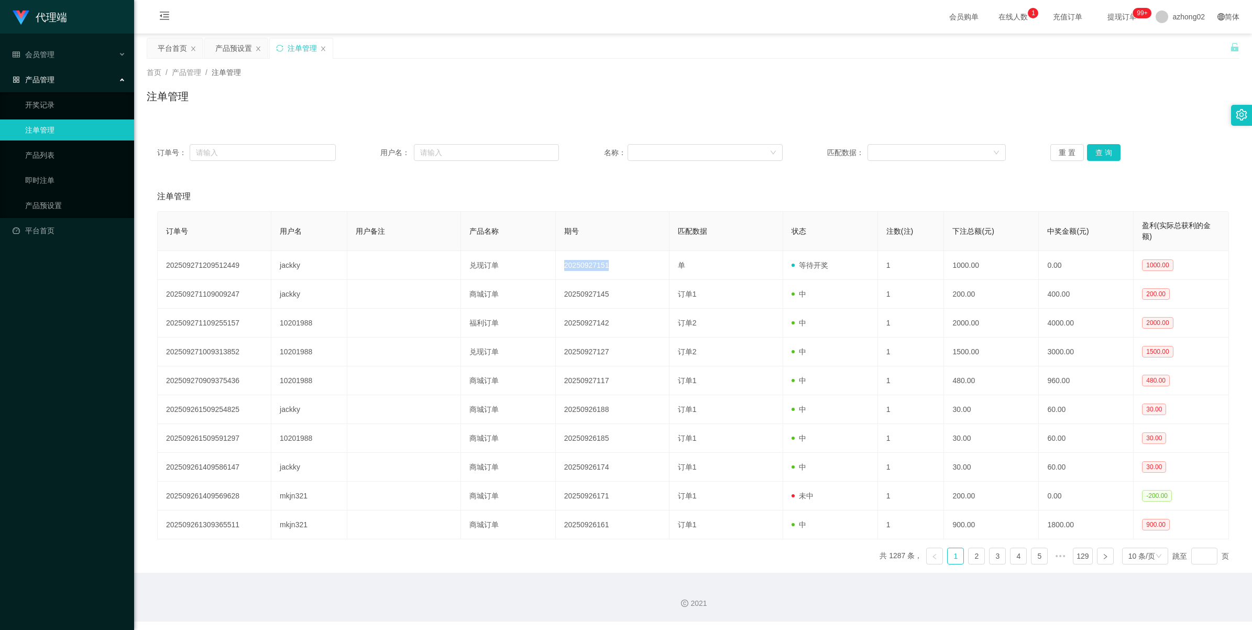
click at [294, 48] on div "注单管理" at bounding box center [302, 48] width 29 height 20
click at [1091, 155] on button "查 询" at bounding box center [1104, 152] width 34 height 17
click at [1091, 155] on div "重 置 查 询" at bounding box center [1139, 152] width 179 height 17
click at [42, 80] on span "产品管理" at bounding box center [34, 79] width 42 height 8
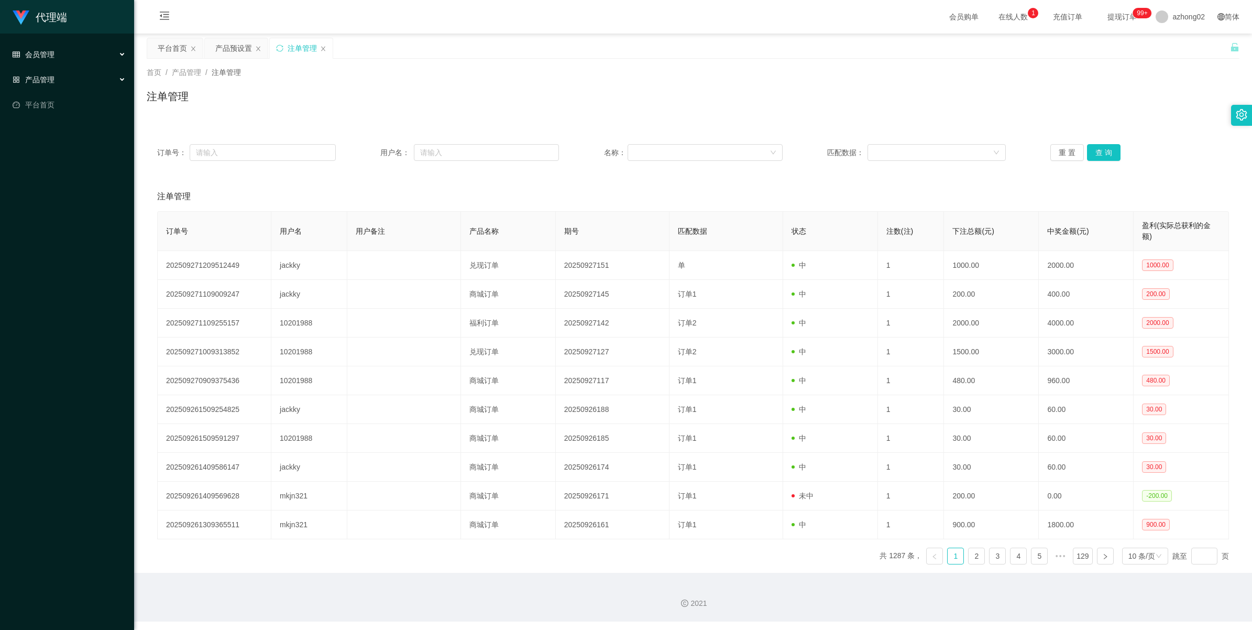
click at [32, 50] on span "会员管理" at bounding box center [34, 54] width 42 height 8
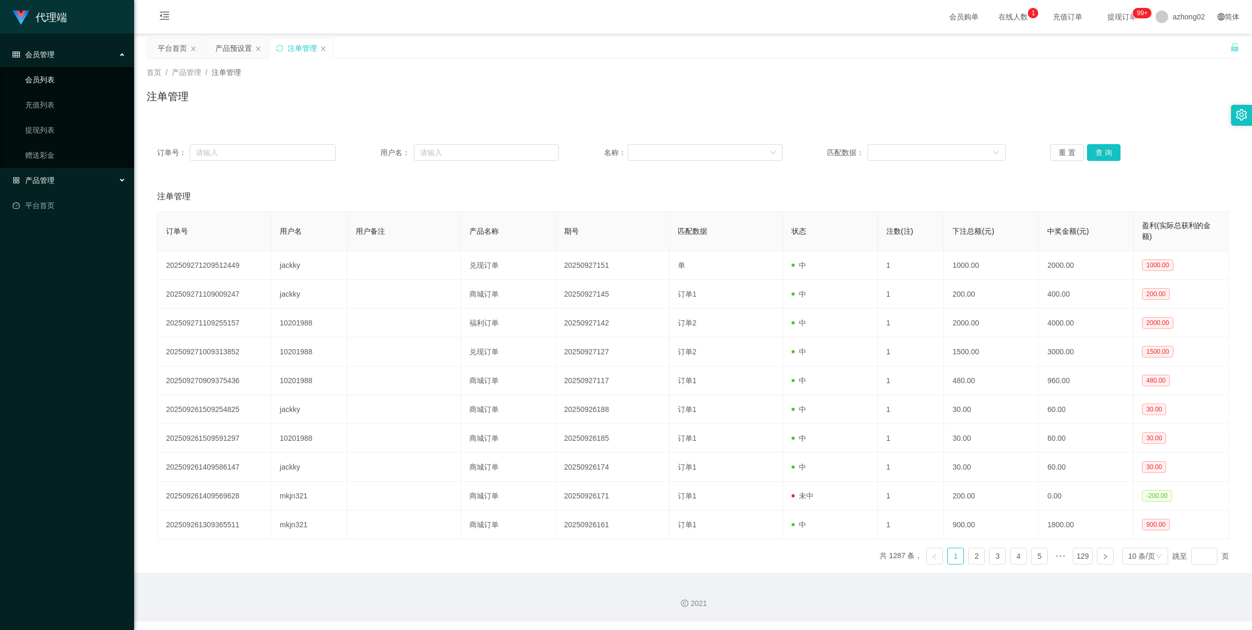
drag, startPoint x: 50, startPoint y: 82, endPoint x: 84, endPoint y: 88, distance: 34.5
click at [50, 82] on link "会员列表" at bounding box center [75, 79] width 101 height 21
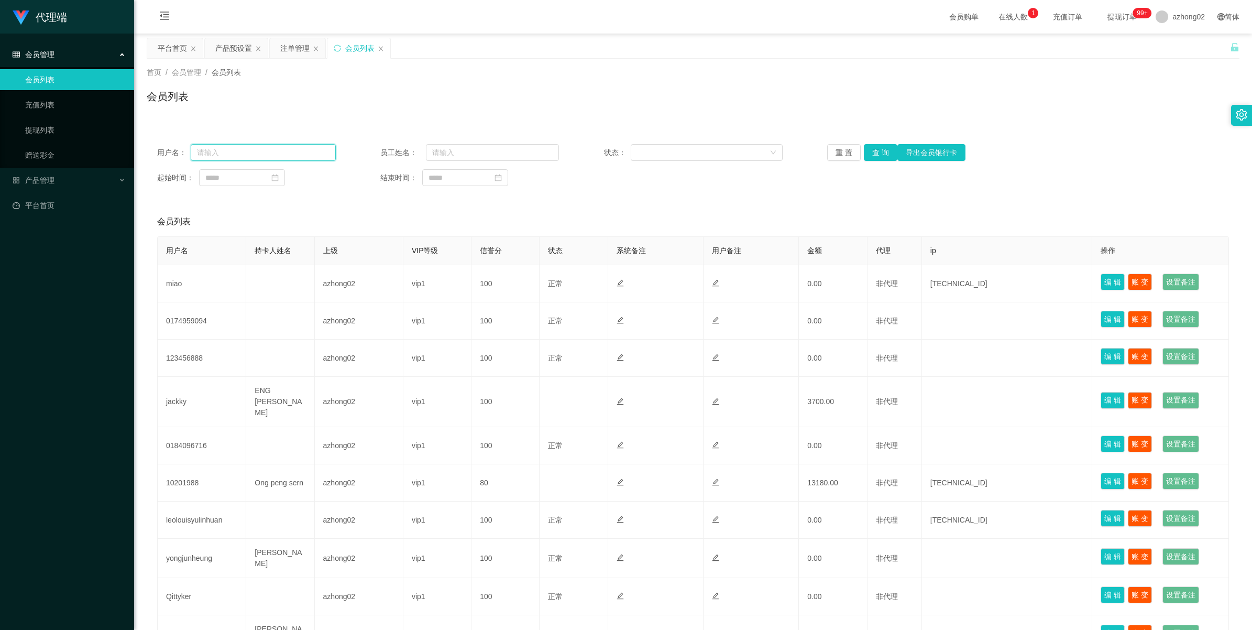
click at [204, 159] on input "text" at bounding box center [263, 152] width 145 height 17
paste input "jackky"
type input "jackky"
click at [871, 150] on button "查 询" at bounding box center [881, 152] width 34 height 17
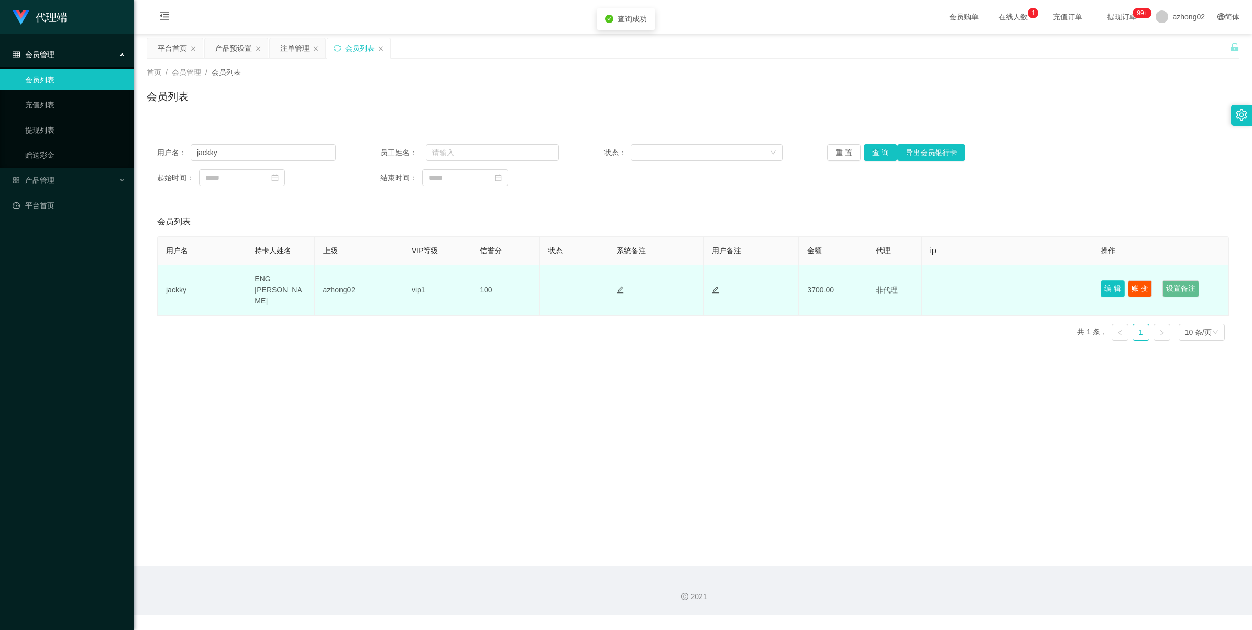
click at [1102, 283] on button "编 辑" at bounding box center [1113, 288] width 24 height 17
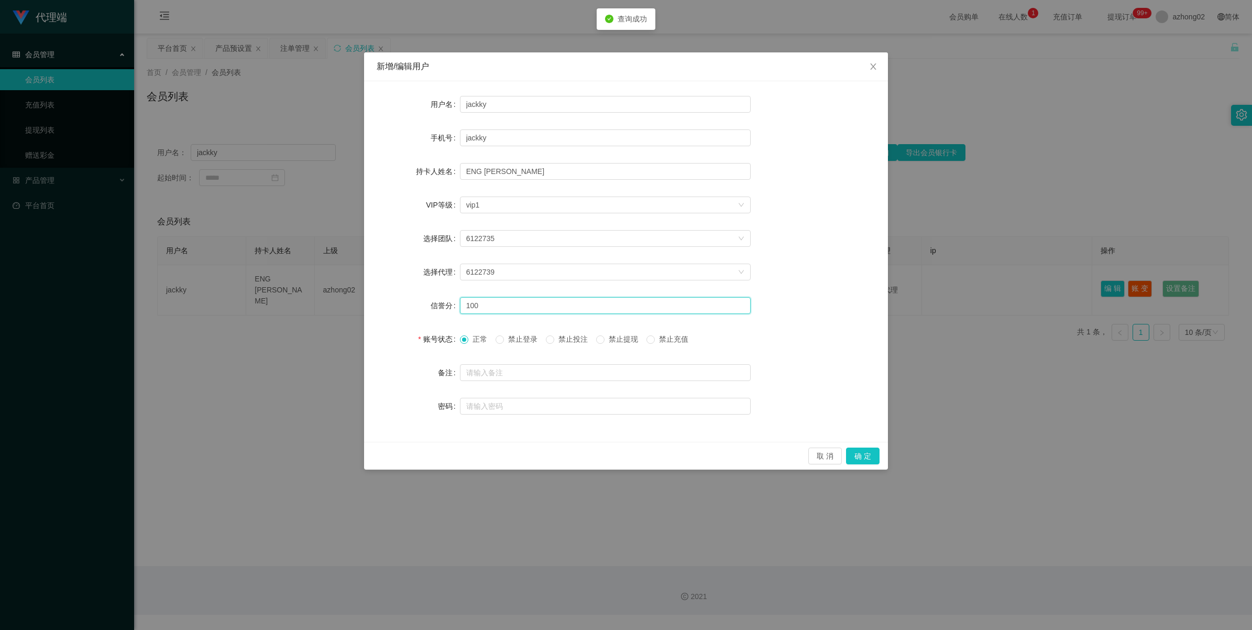
drag, startPoint x: 488, startPoint y: 303, endPoint x: 438, endPoint y: 308, distance: 49.5
click at [438, 308] on div "信誉分 100" at bounding box center [626, 305] width 499 height 21
type input "80"
click at [865, 453] on button "确 定" at bounding box center [863, 455] width 34 height 17
